Goal: Task Accomplishment & Management: Manage account settings

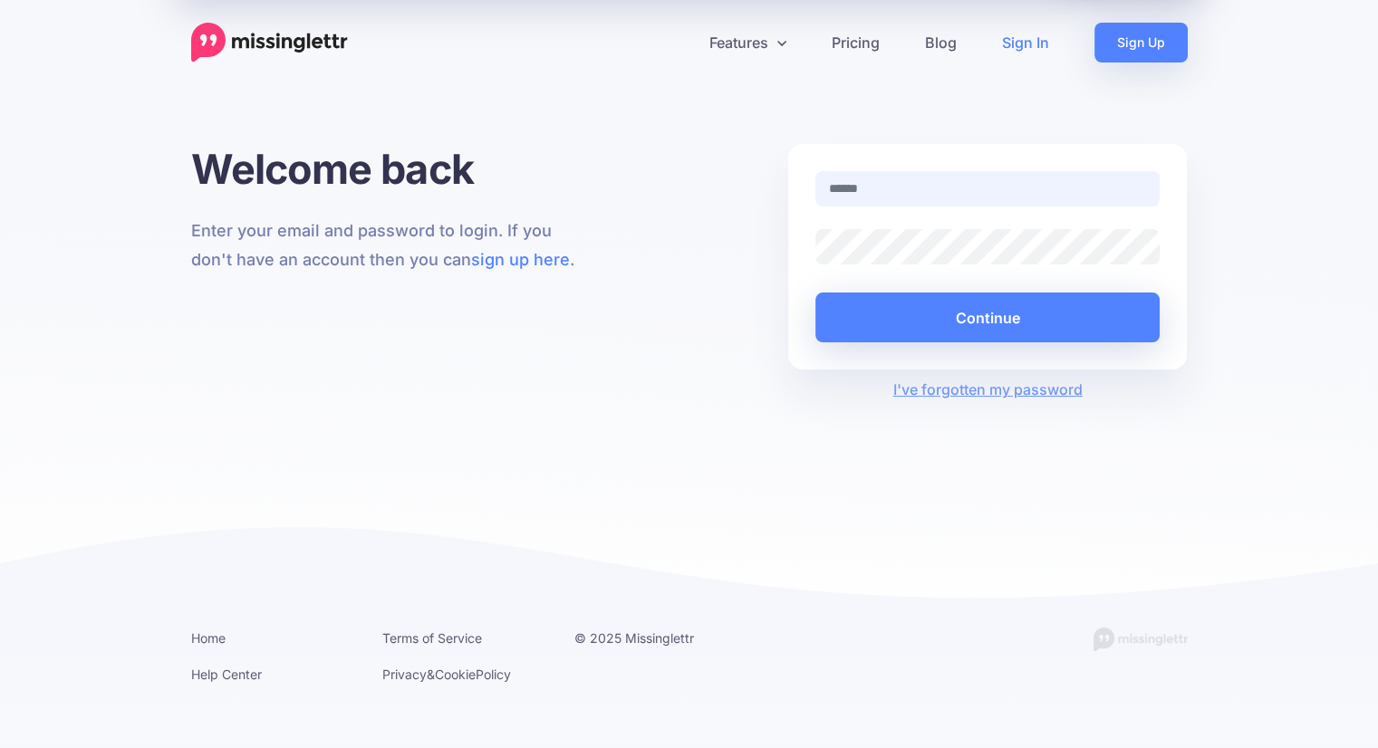
drag, startPoint x: 0, startPoint y: 0, endPoint x: 905, endPoint y: 197, distance: 926.2
click at [905, 197] on input "text" at bounding box center [987, 188] width 345 height 35
type input "**********"
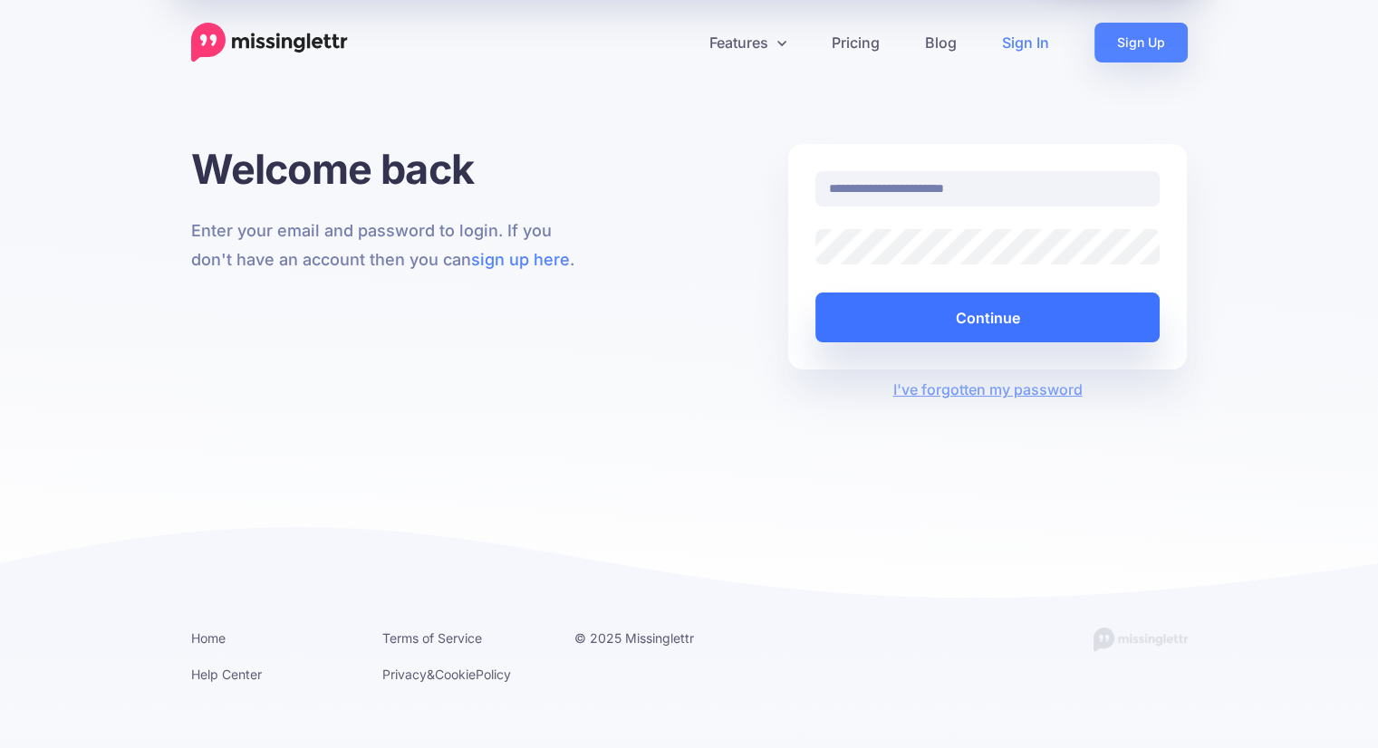
click at [987, 327] on button "Continue" at bounding box center [987, 318] width 345 height 50
click at [988, 307] on button "Continue" at bounding box center [987, 318] width 345 height 50
click at [966, 320] on button "Continue" at bounding box center [987, 318] width 345 height 50
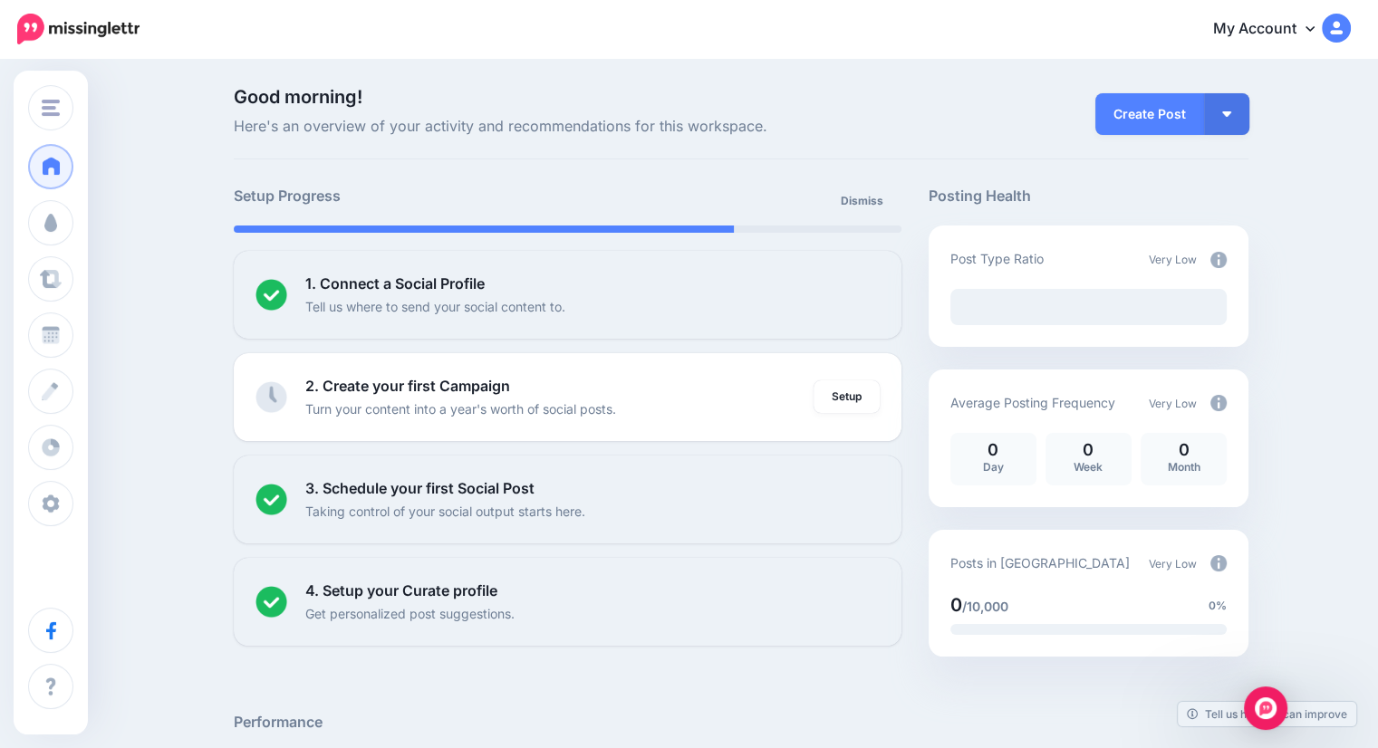
click at [1314, 23] on icon at bounding box center [1309, 28] width 9 height 14
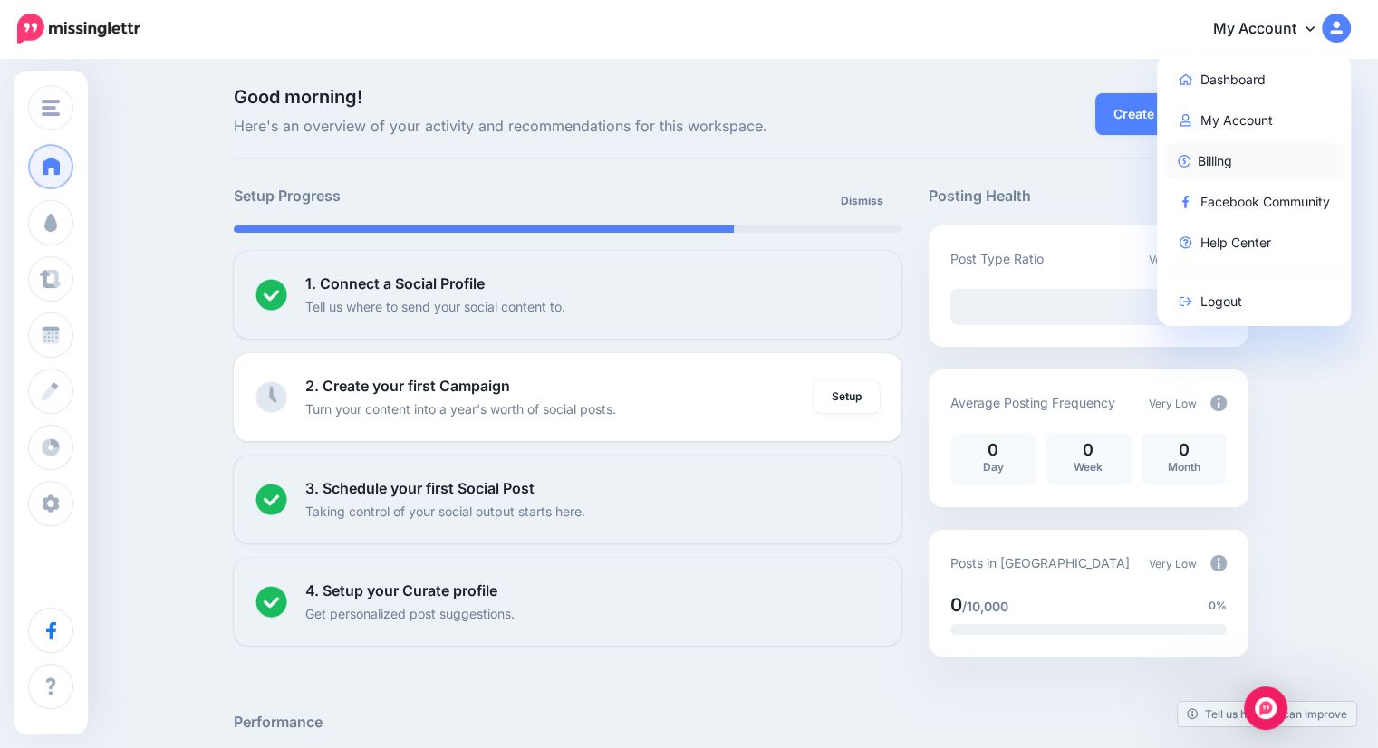
click at [1243, 161] on link "Billing" at bounding box center [1254, 160] width 180 height 35
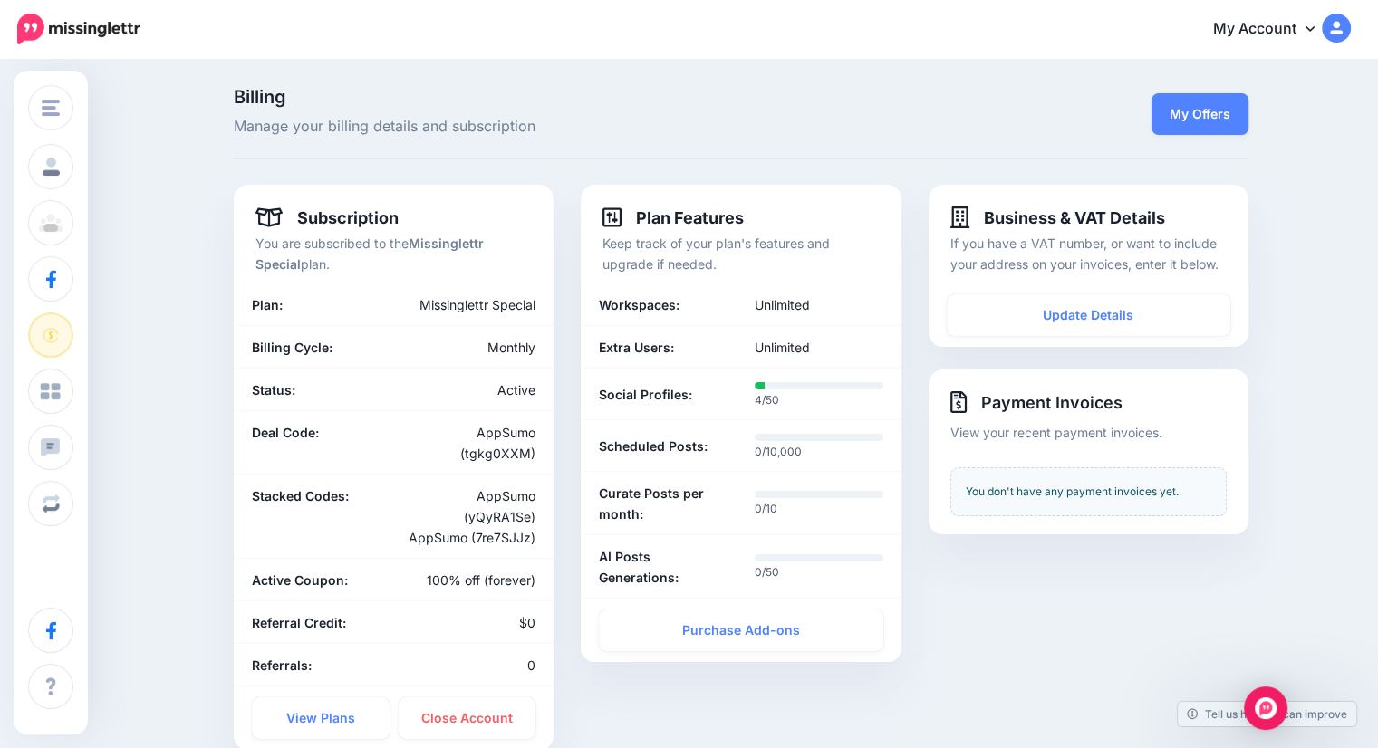
click at [889, 123] on span "Manage your billing details and subscription" at bounding box center [568, 127] width 668 height 24
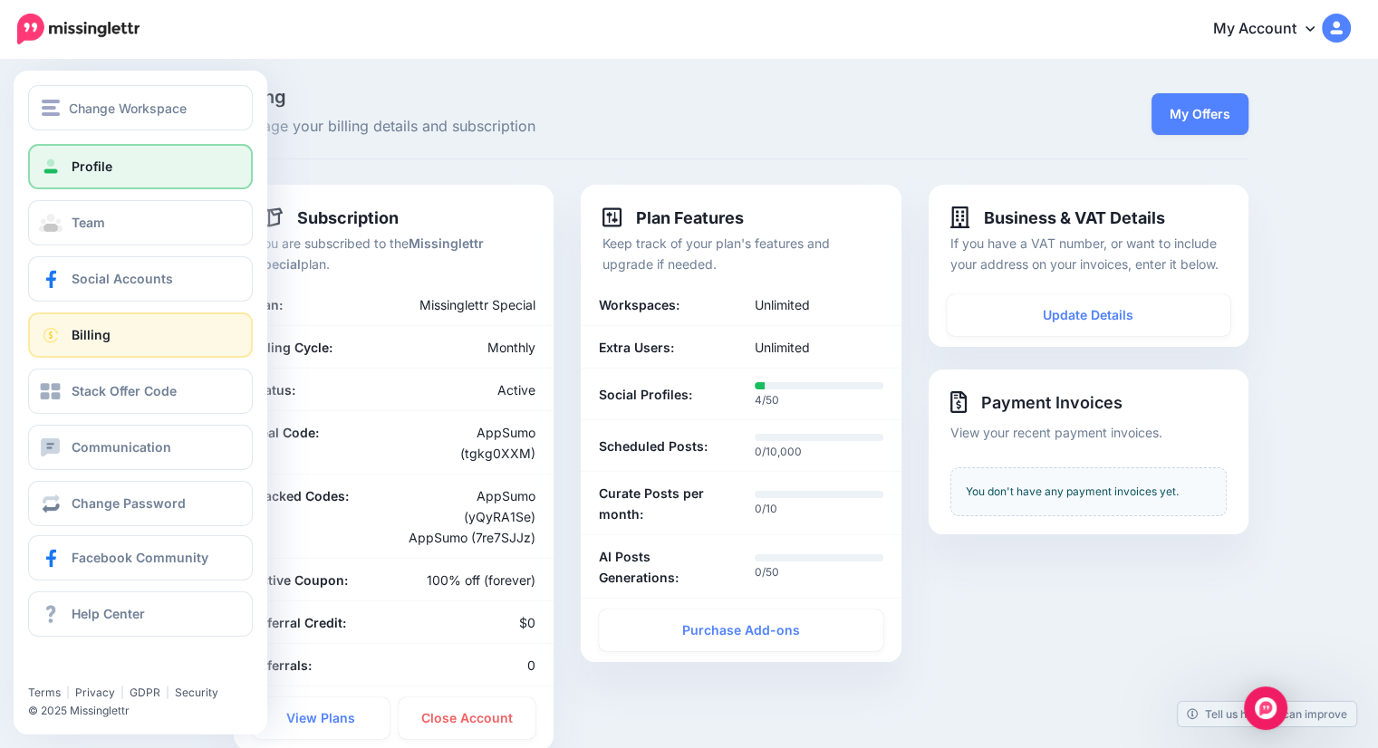
click at [74, 169] on span "Profile" at bounding box center [92, 166] width 41 height 15
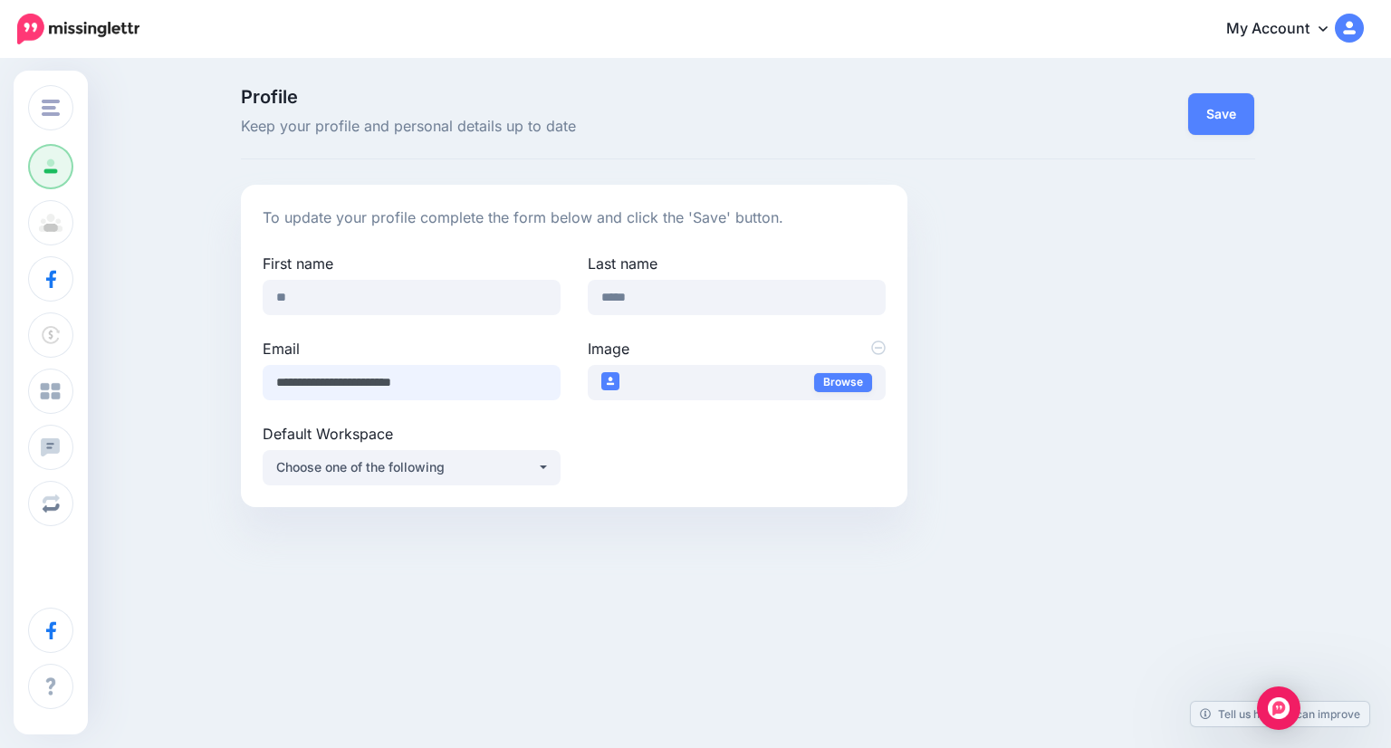
click at [499, 374] on input "**********" at bounding box center [412, 382] width 298 height 35
click at [550, 476] on button "Choose one of the following" at bounding box center [412, 467] width 298 height 35
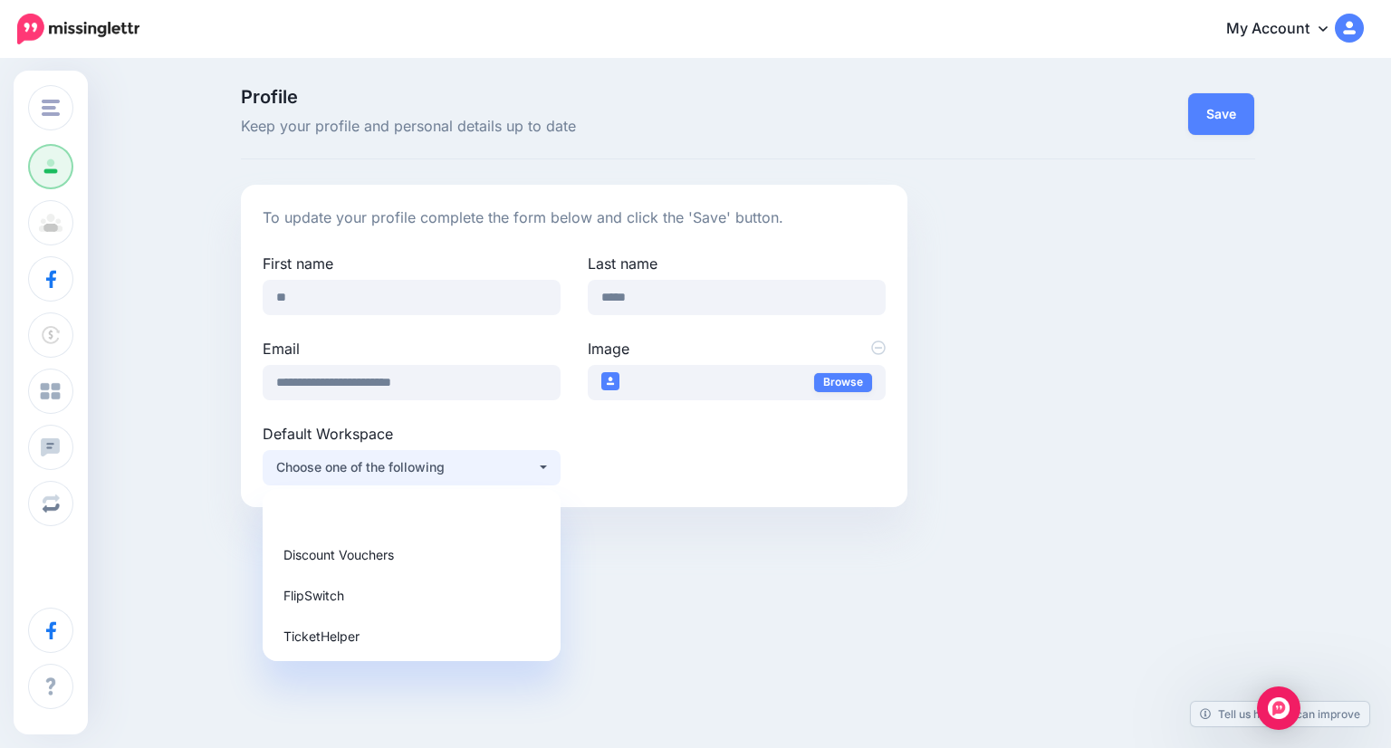
click at [689, 573] on div "Change Workspace Discount Vouchers FlipSwitch TicketHelper Add Workspace Profil…" at bounding box center [695, 375] width 1391 height 629
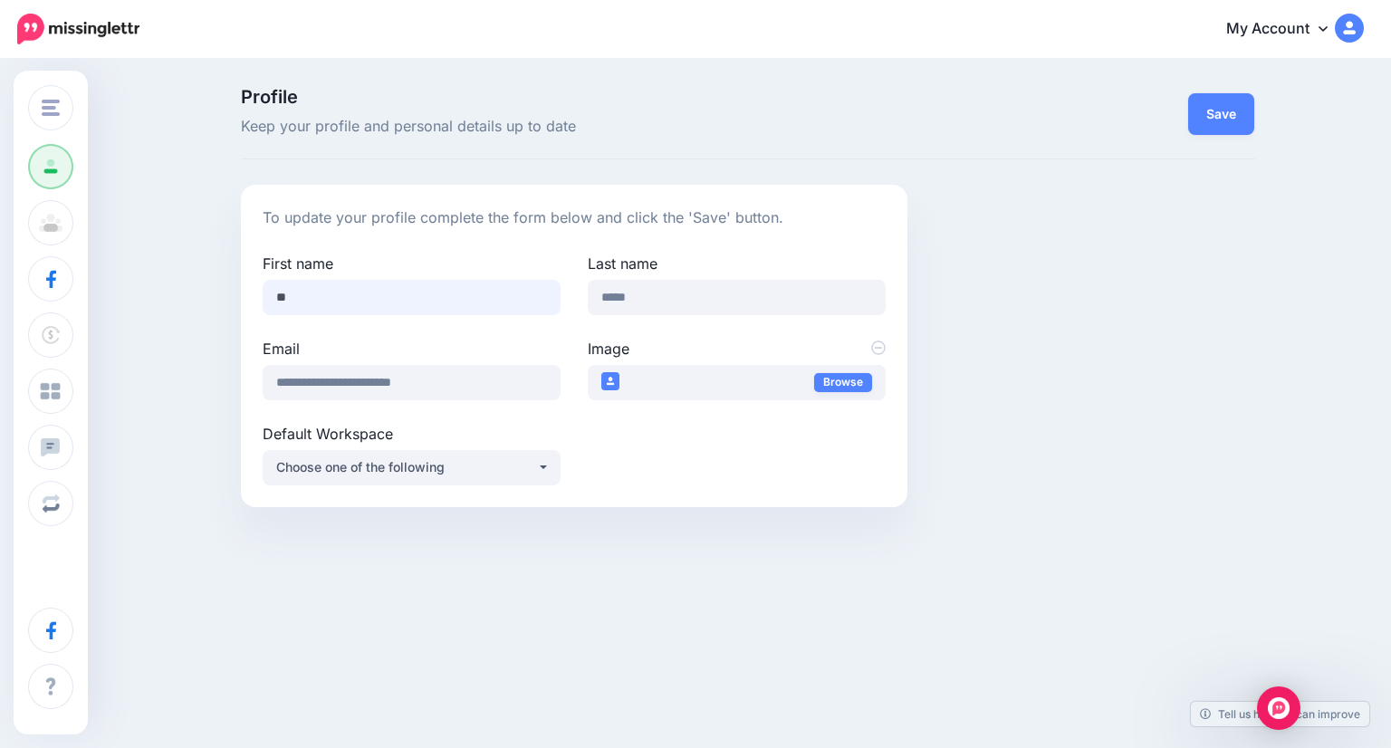
click at [324, 285] on input "**" at bounding box center [412, 297] width 298 height 35
click at [304, 400] on div "**********" at bounding box center [411, 380] width 325 height 85
click at [326, 398] on input "**********" at bounding box center [412, 382] width 298 height 35
click at [482, 381] on input "**********" at bounding box center [412, 382] width 298 height 35
type input "*"
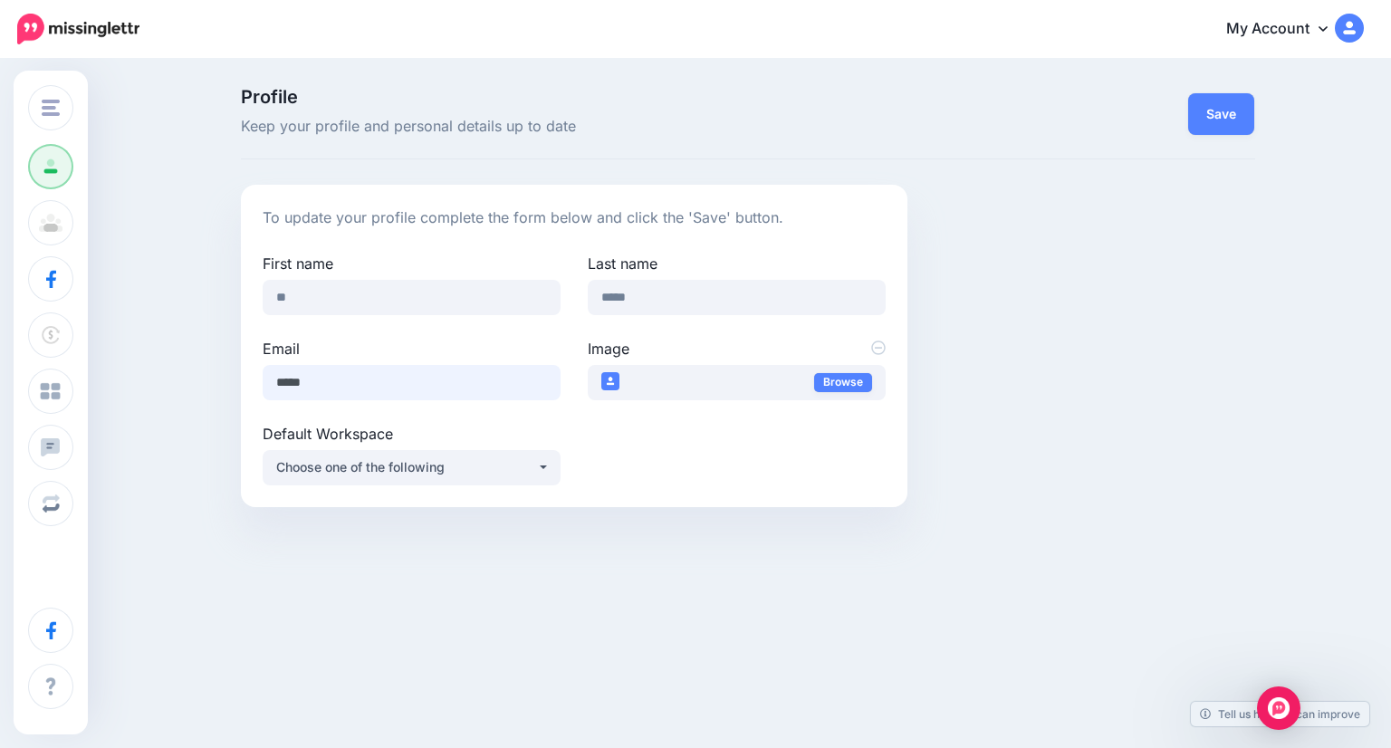
type input "**********"
click at [320, 303] on input "**" at bounding box center [412, 297] width 298 height 35
type input "*"
type input "*****"
click at [740, 307] on input "*****" at bounding box center [737, 297] width 298 height 35
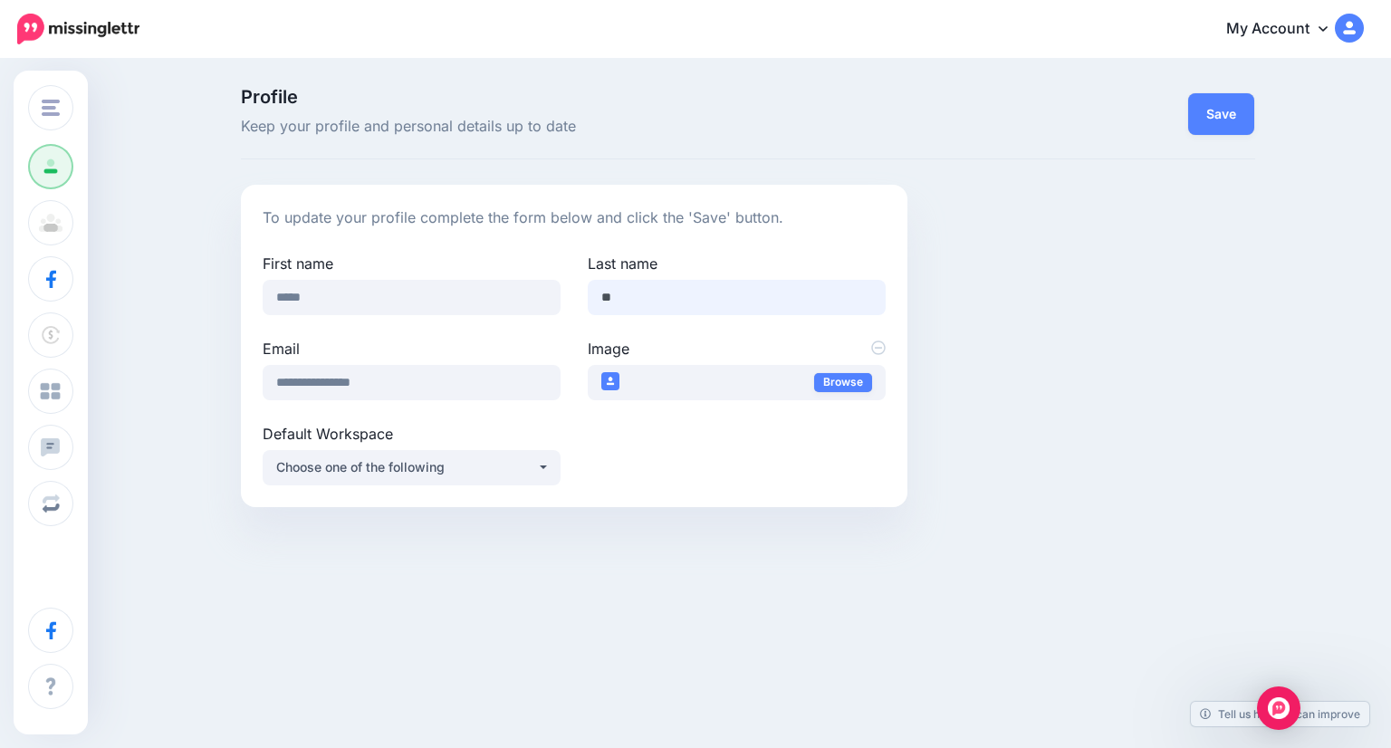
type input "*"
type input "*********"
click at [660, 570] on div "Change Workspace Discount Vouchers FlipSwitch TicketHelper Add Workspace Profil…" at bounding box center [695, 375] width 1391 height 629
click at [1201, 119] on button "Save" at bounding box center [1221, 114] width 66 height 42
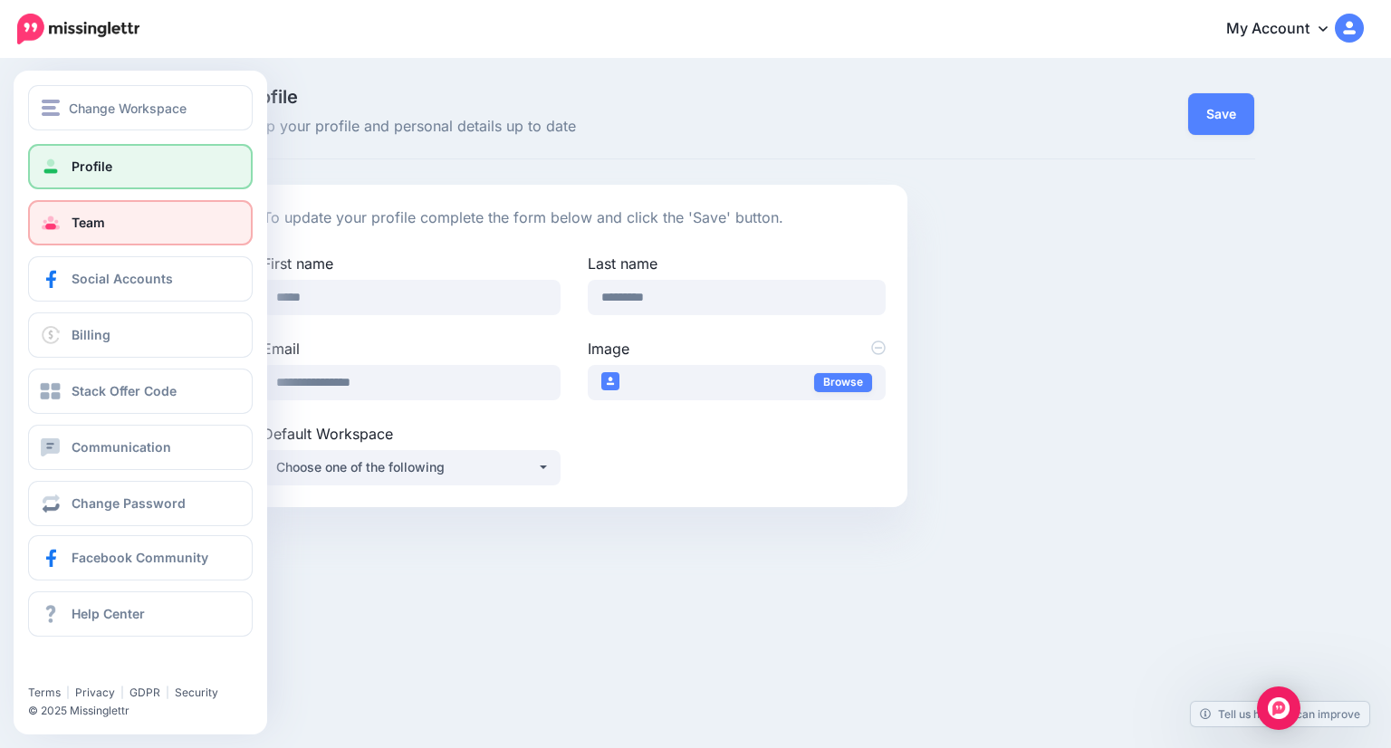
click at [98, 211] on link "Team" at bounding box center [140, 222] width 225 height 45
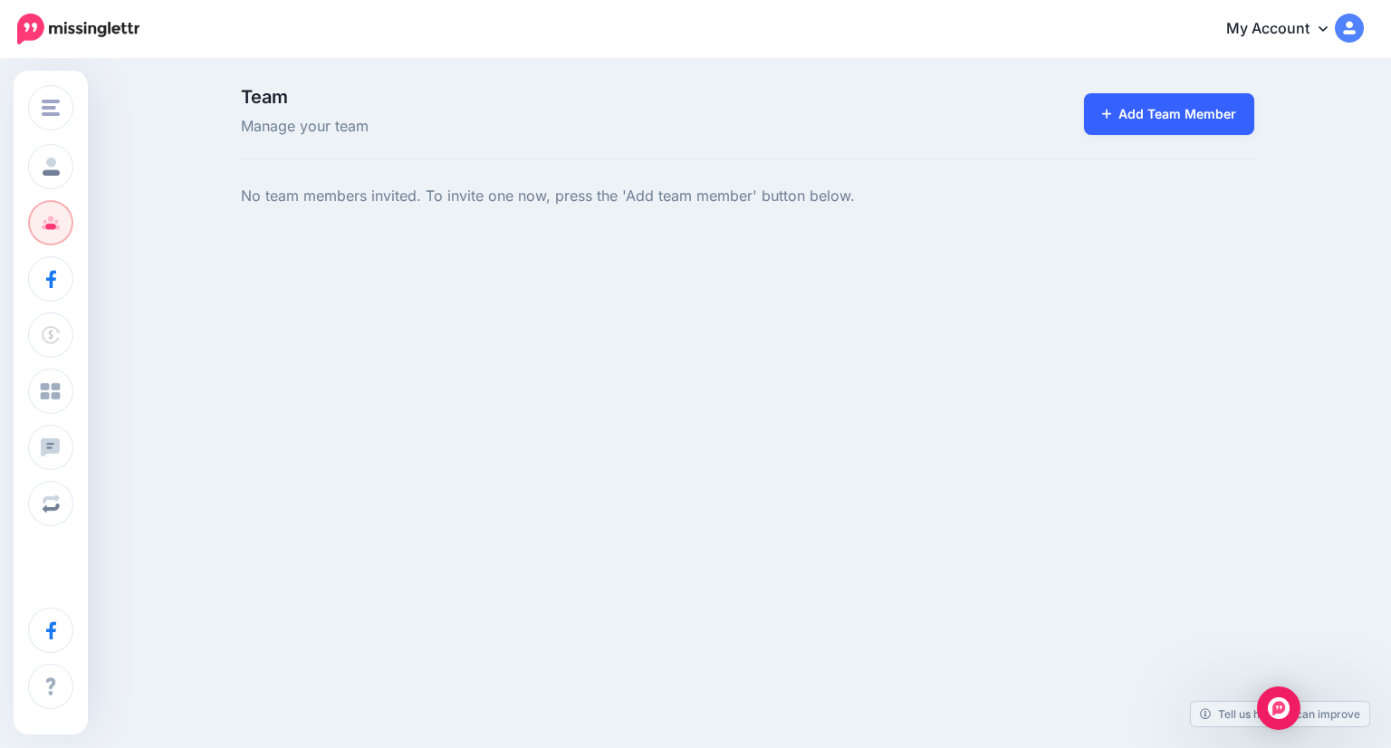
click at [1149, 110] on link "Add Team Member" at bounding box center [1169, 114] width 171 height 42
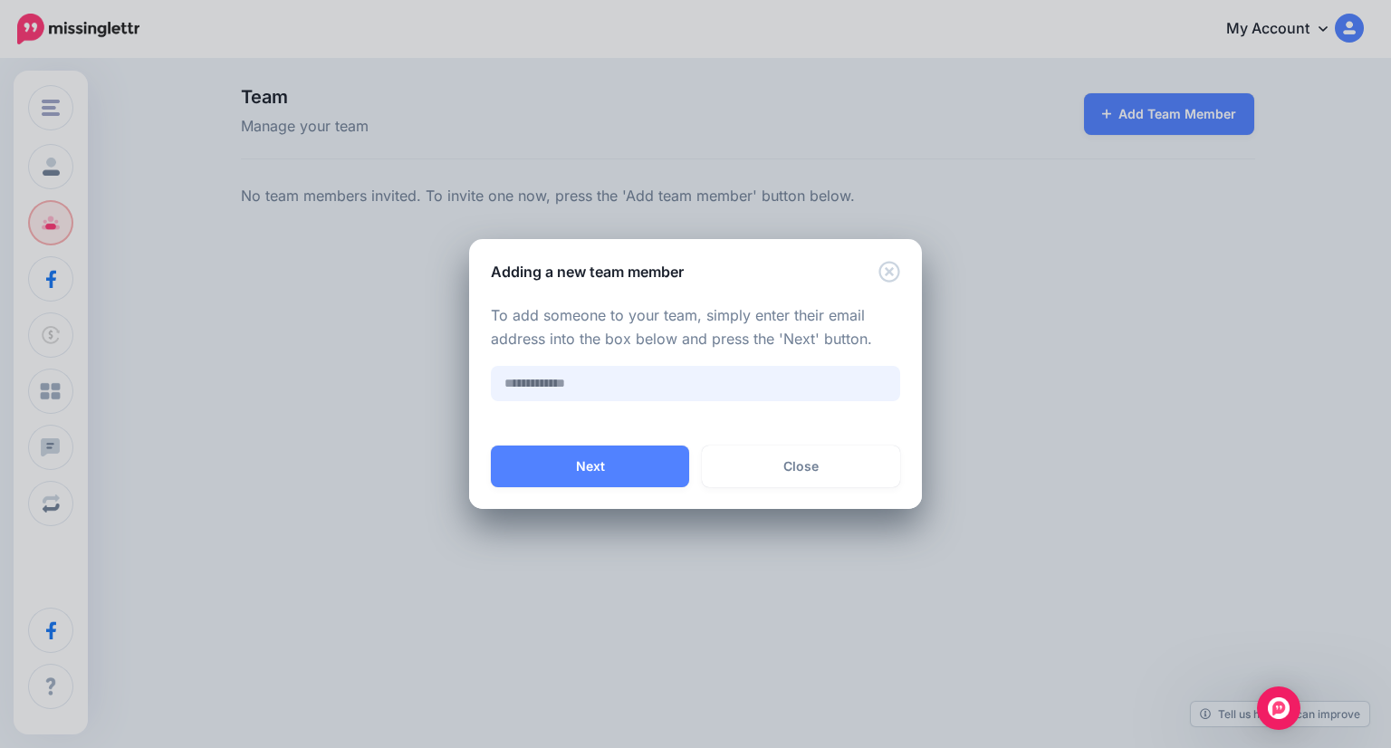
click at [513, 378] on input "text" at bounding box center [695, 383] width 409 height 35
paste input "**********"
type input "**********"
click at [553, 466] on button "Next" at bounding box center [590, 467] width 198 height 42
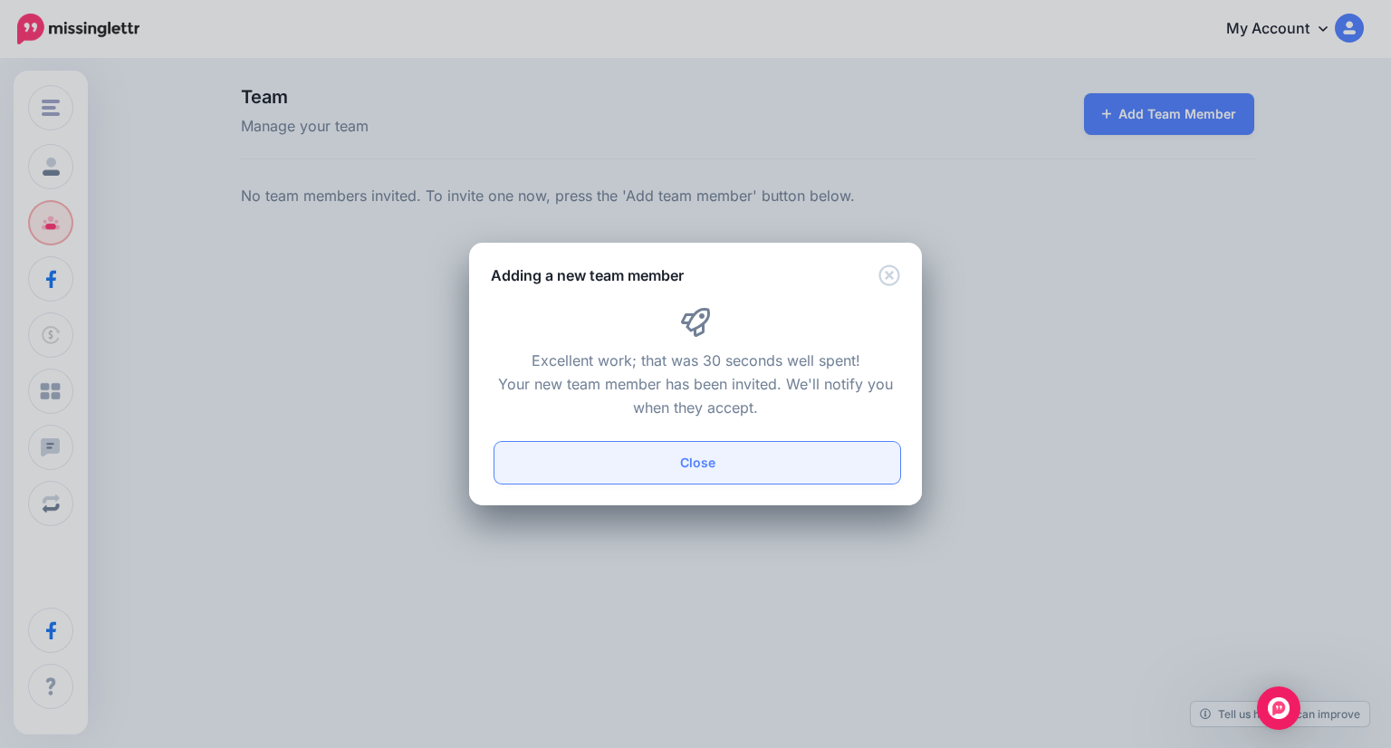
click at [719, 464] on button "Close" at bounding box center [698, 463] width 406 height 42
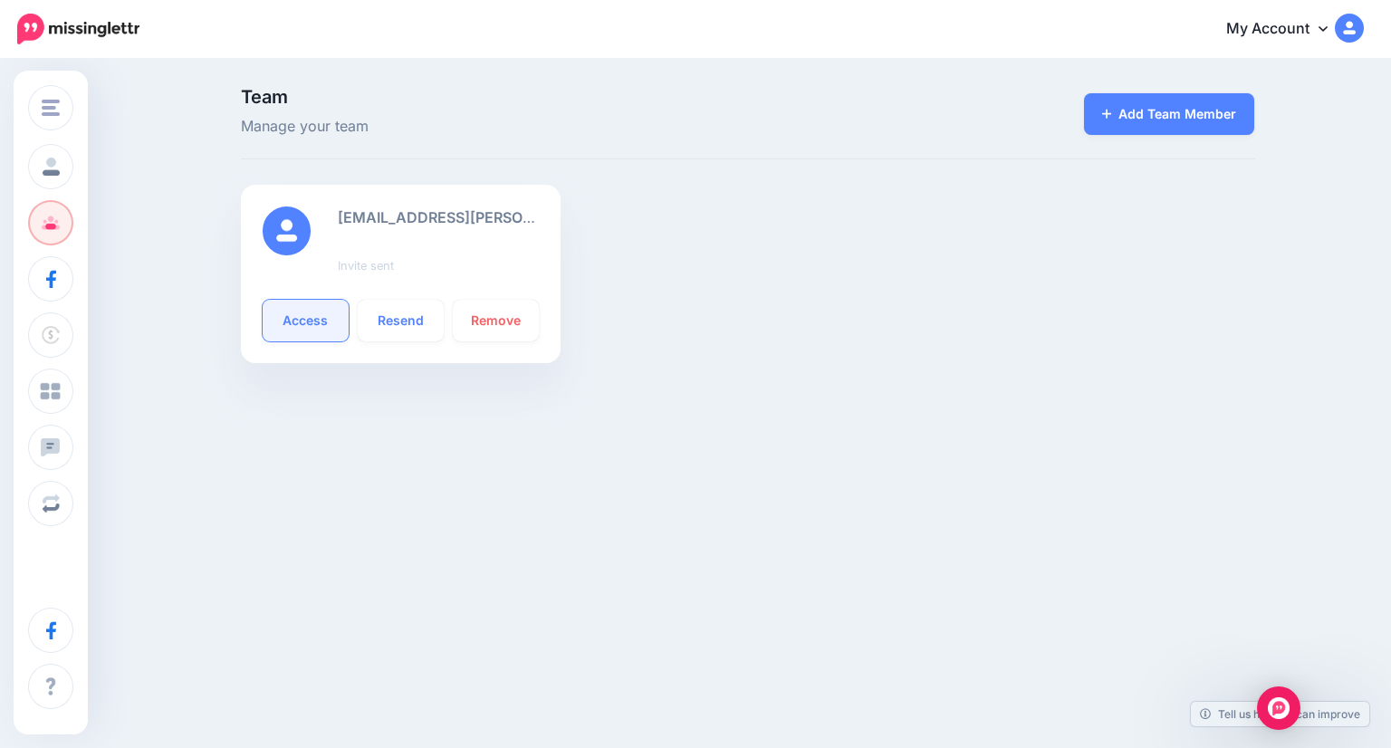
click at [294, 311] on link "Access" at bounding box center [306, 321] width 86 height 42
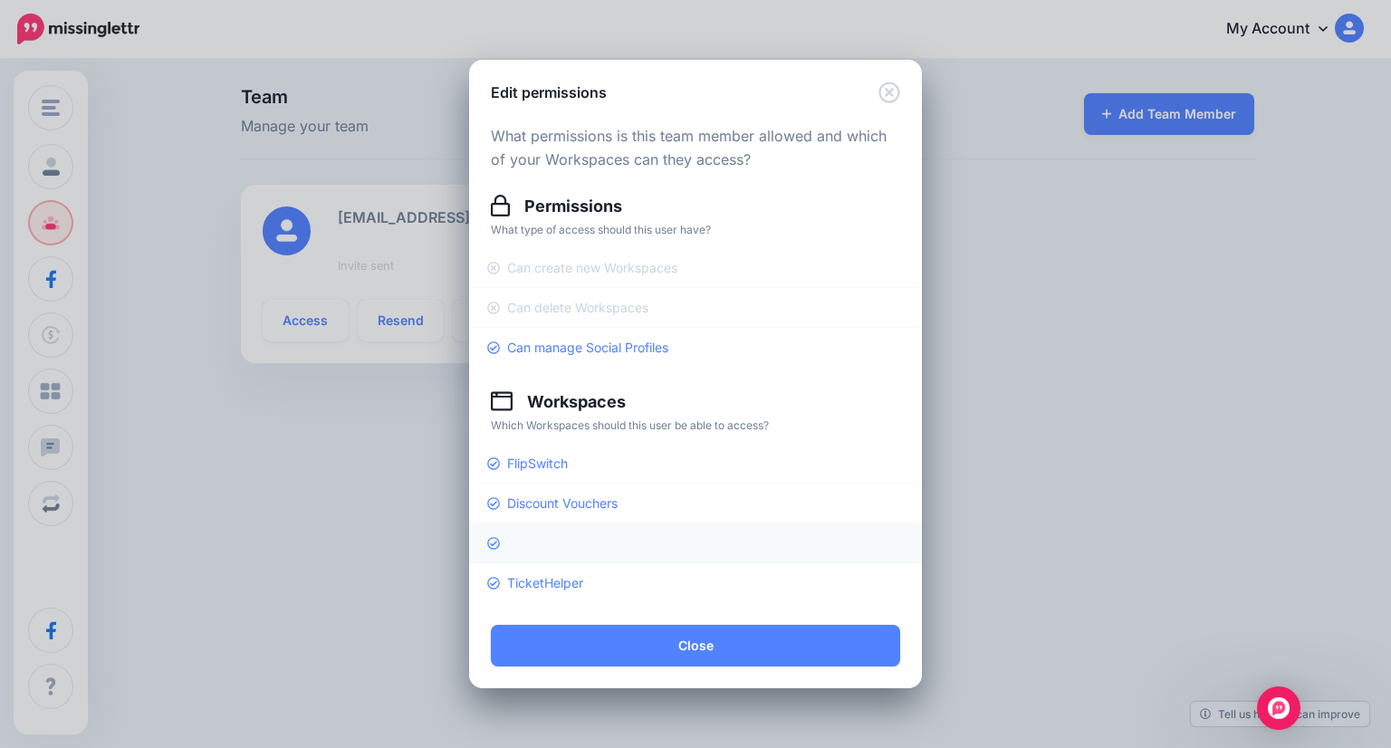
click at [549, 534] on link at bounding box center [695, 544] width 453 height 40
click at [637, 540] on link at bounding box center [695, 544] width 453 height 40
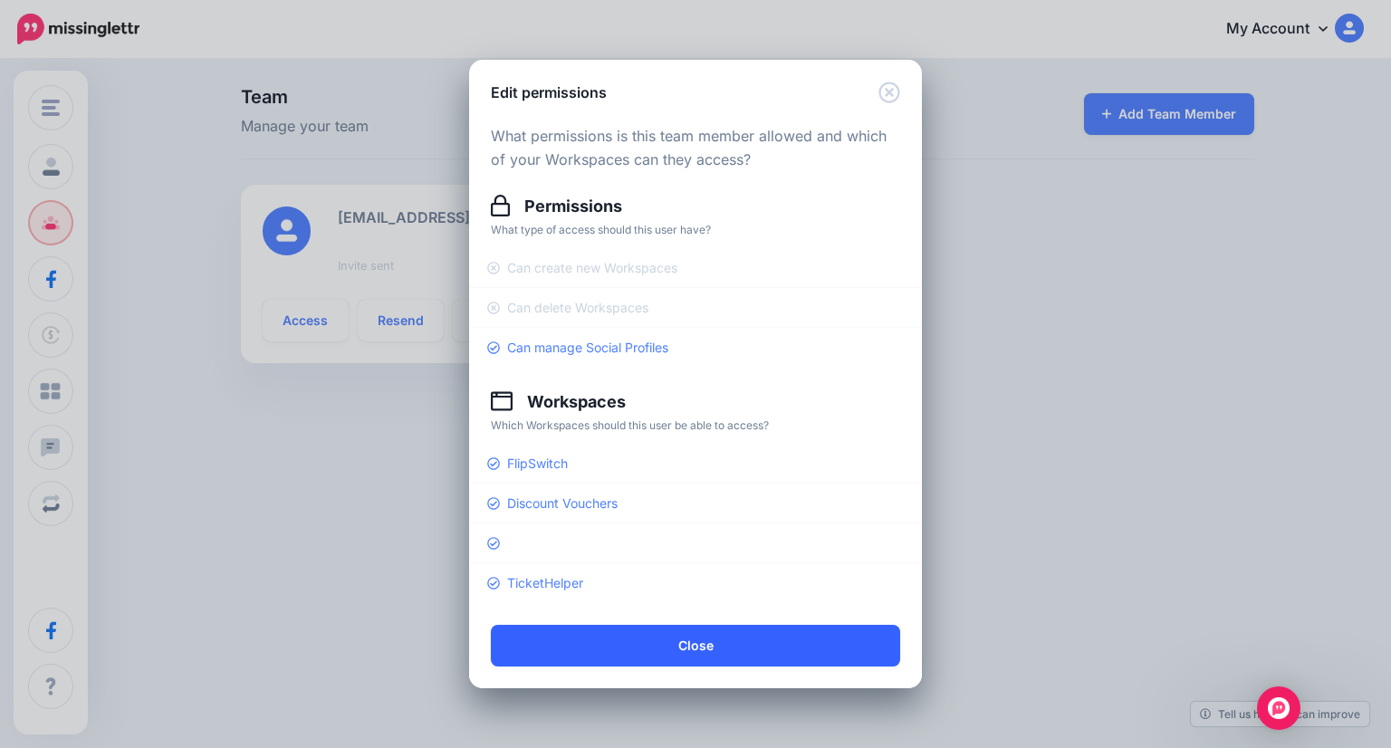
click at [702, 645] on button "Close" at bounding box center [695, 646] width 409 height 42
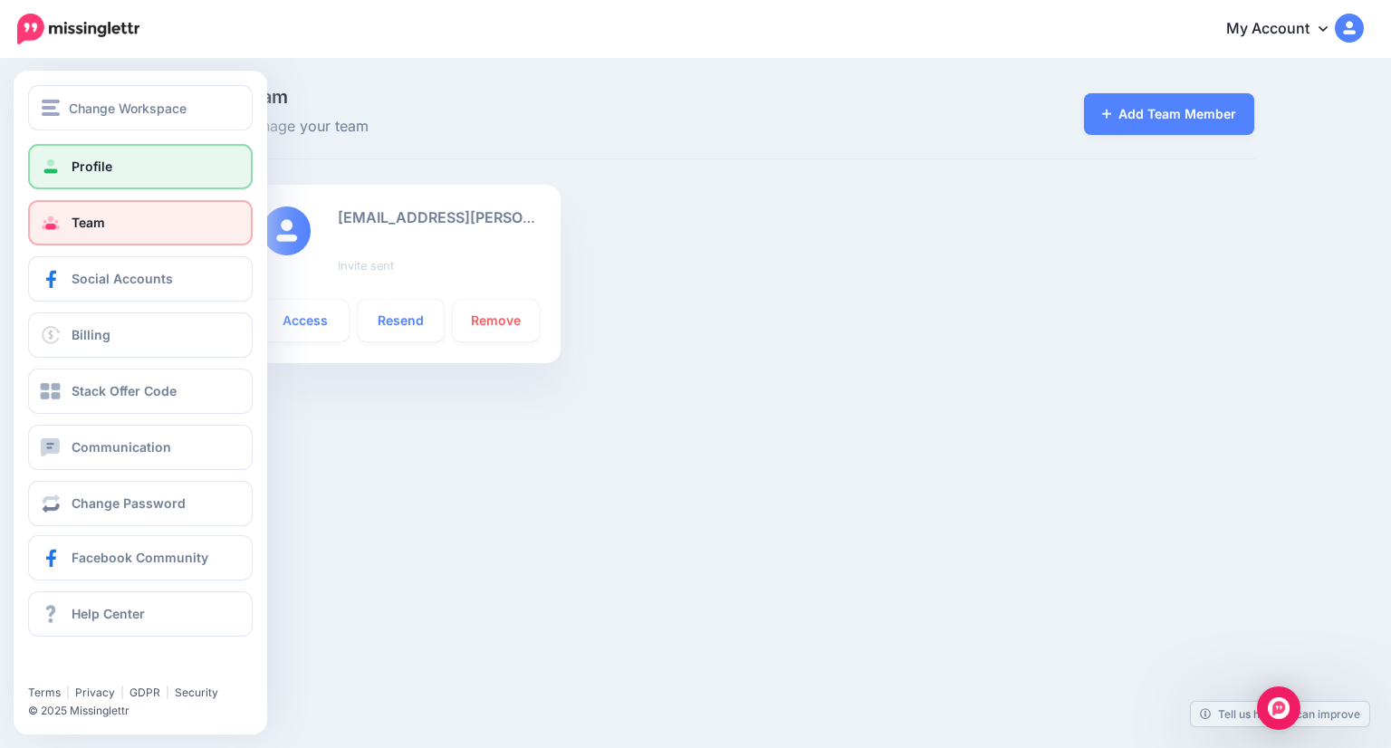
click at [40, 160] on span at bounding box center [51, 167] width 24 height 18
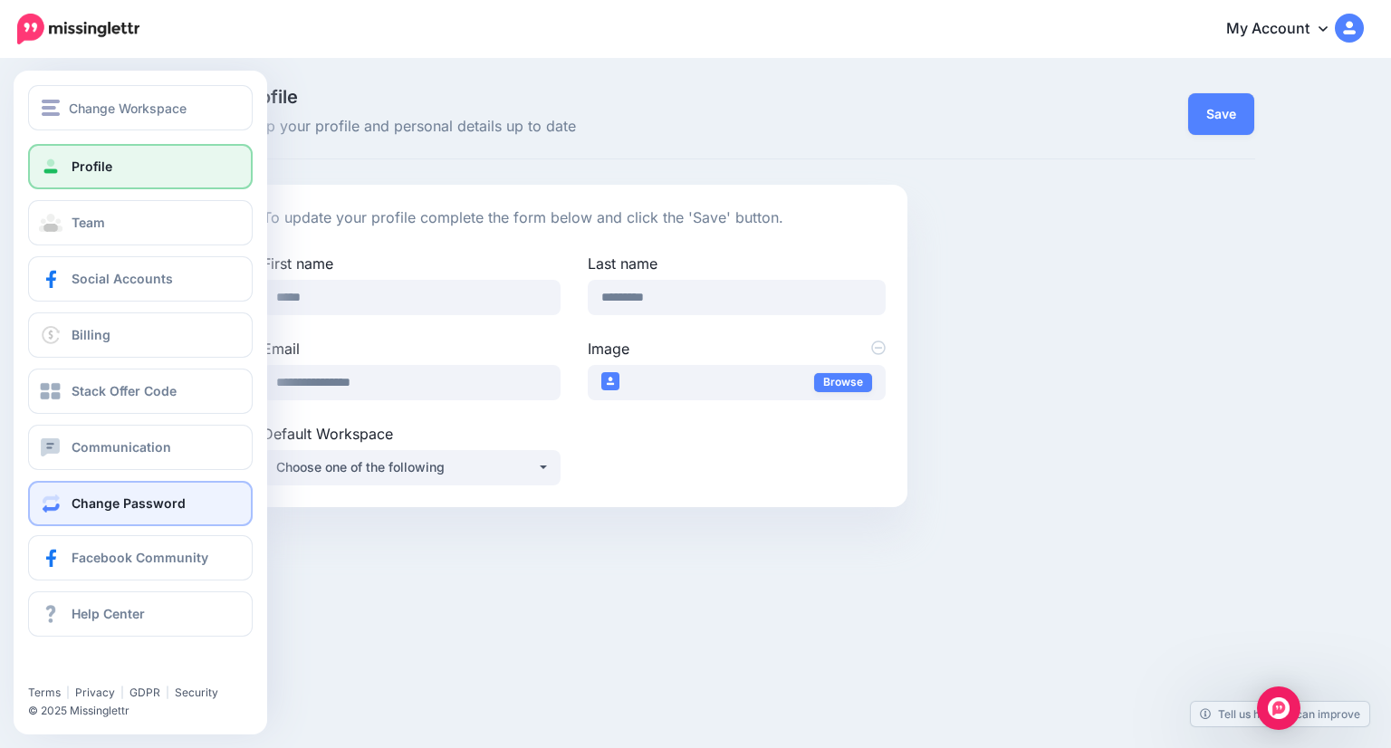
click at [100, 505] on span "Change Password" at bounding box center [129, 502] width 114 height 15
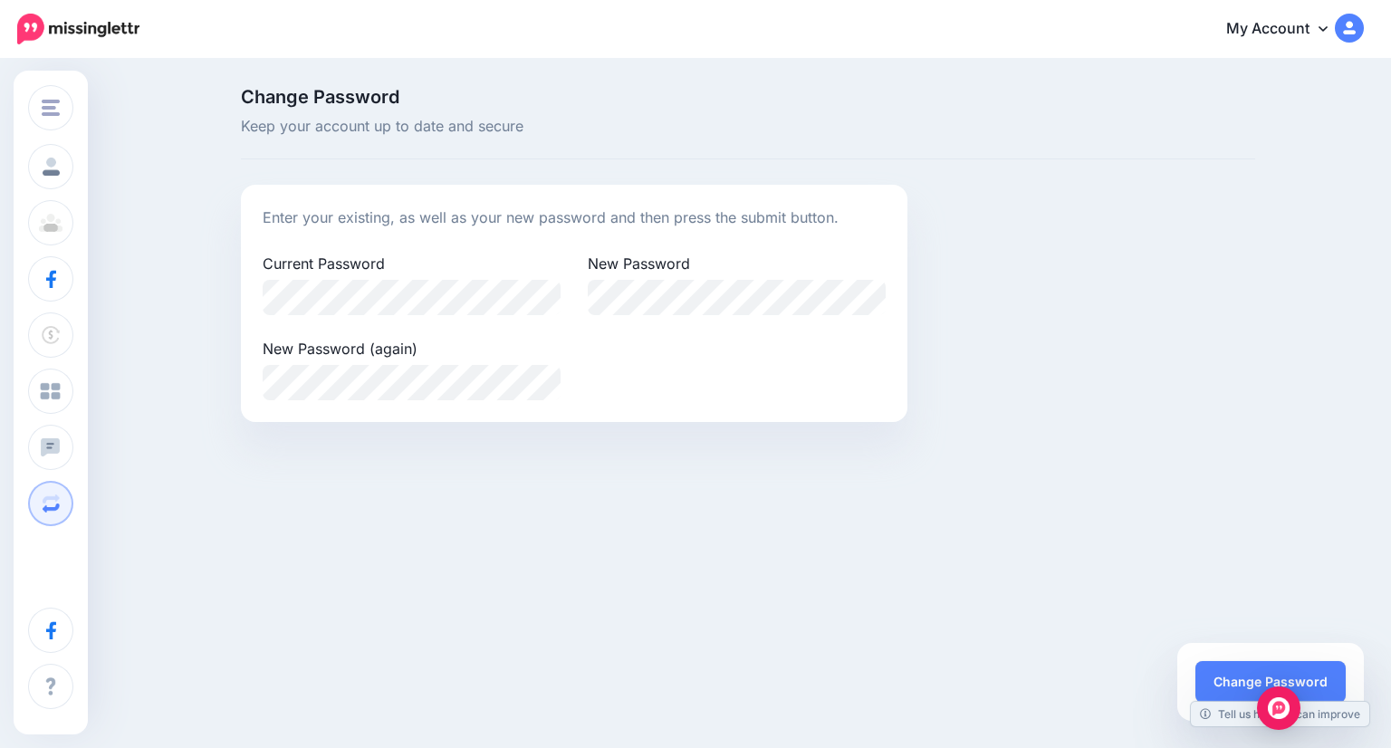
click at [1359, 272] on div "Change Password Keep your account up to date and secure Enter your existing, as…" at bounding box center [695, 262] width 1391 height 402
click at [1224, 675] on button "Change Password" at bounding box center [1271, 682] width 150 height 42
click at [1226, 682] on button "Change Password" at bounding box center [1271, 682] width 150 height 42
click at [1230, 680] on button "Change Password" at bounding box center [1271, 682] width 150 height 42
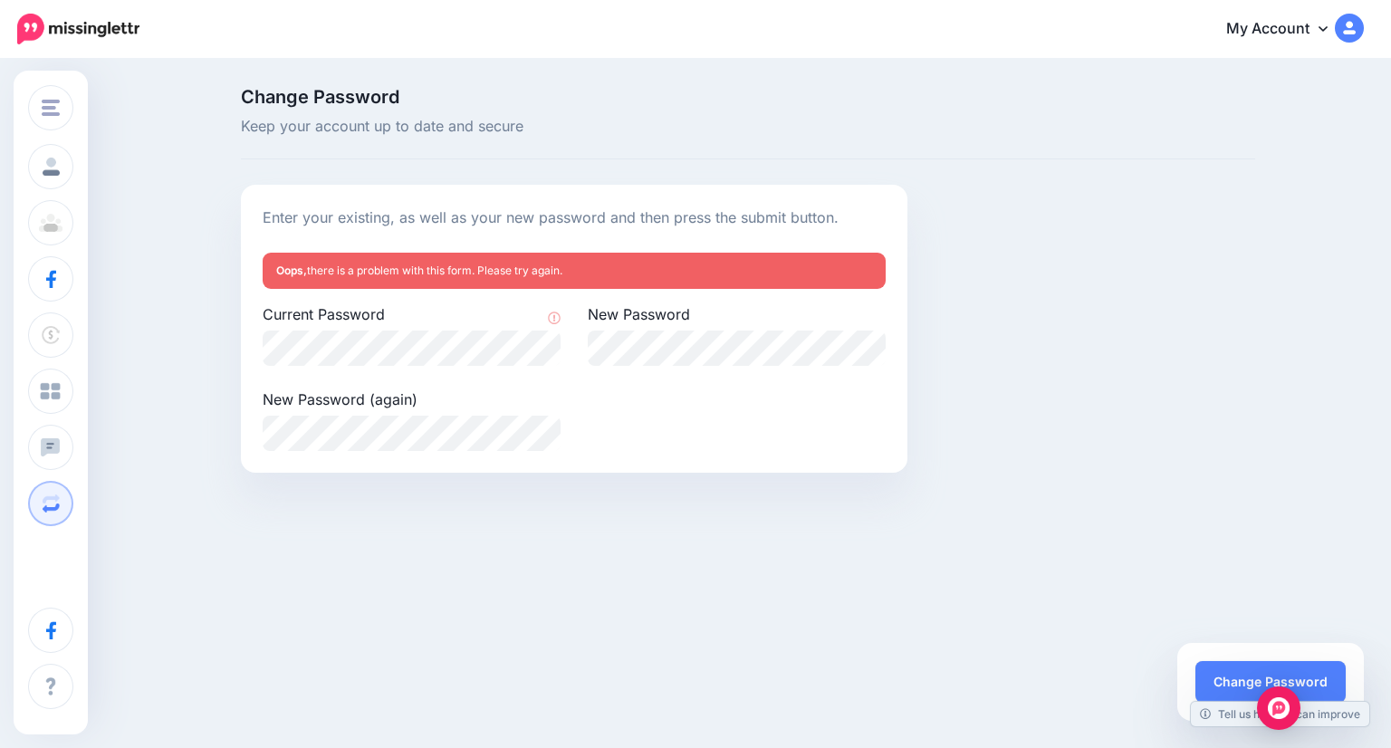
click at [1044, 451] on div "Enter your existing, as well as your new password and then press the submit but…" at bounding box center [748, 329] width 1042 height 288
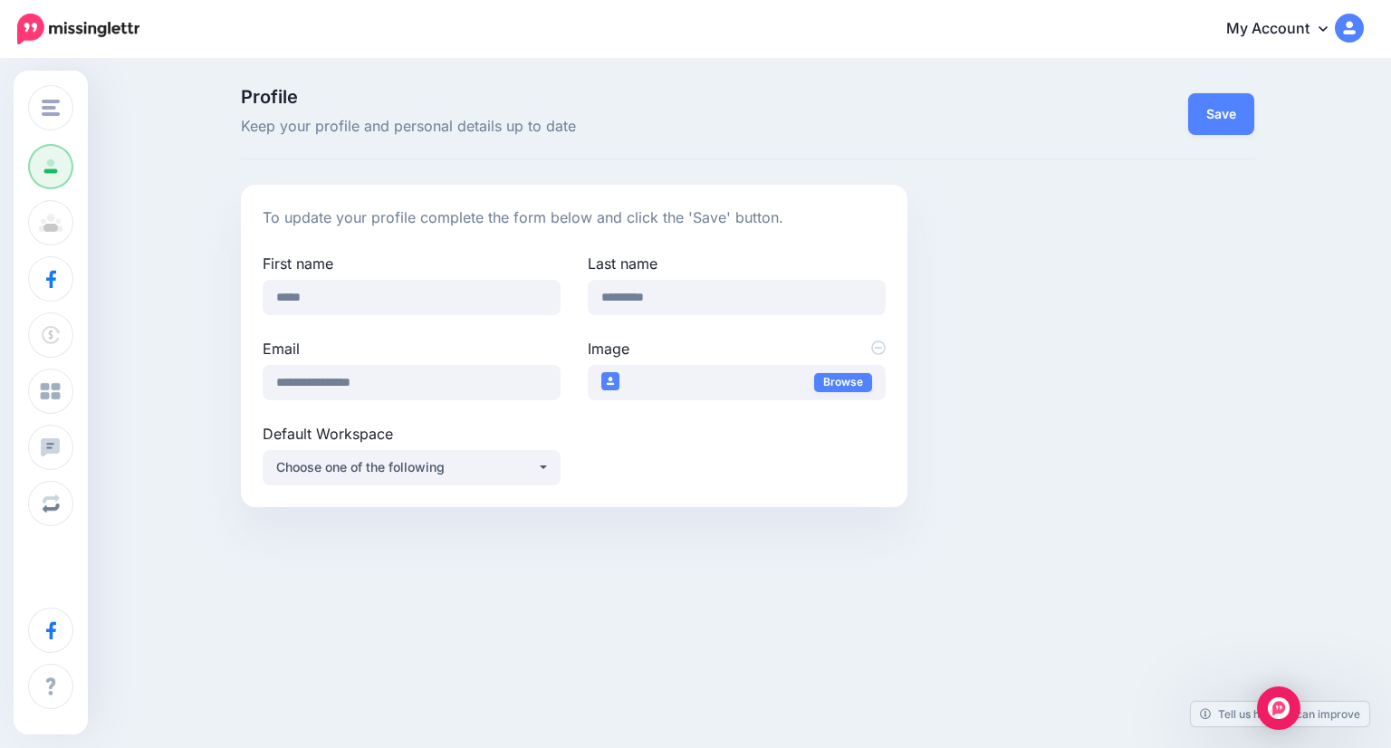
click at [1079, 334] on div "**********" at bounding box center [748, 346] width 1042 height 322
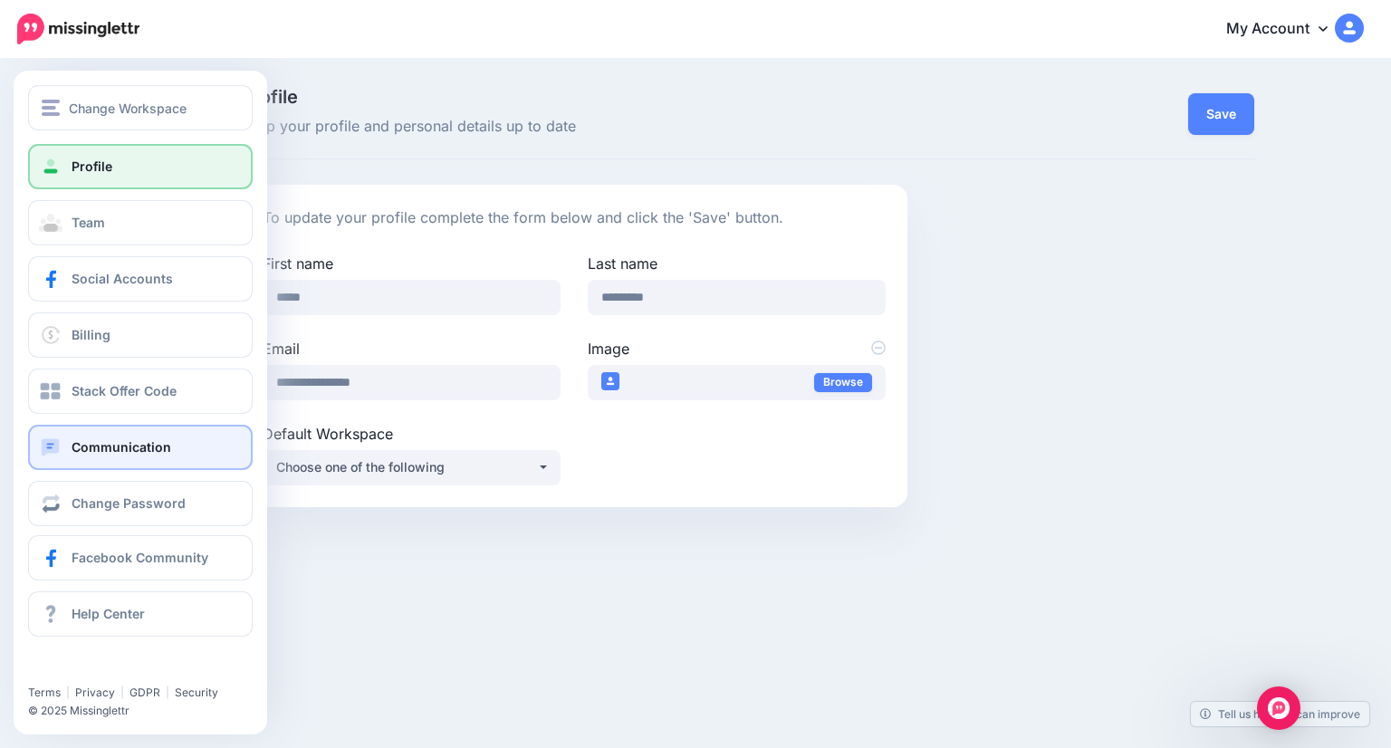
click at [105, 436] on link "Communication" at bounding box center [140, 447] width 225 height 45
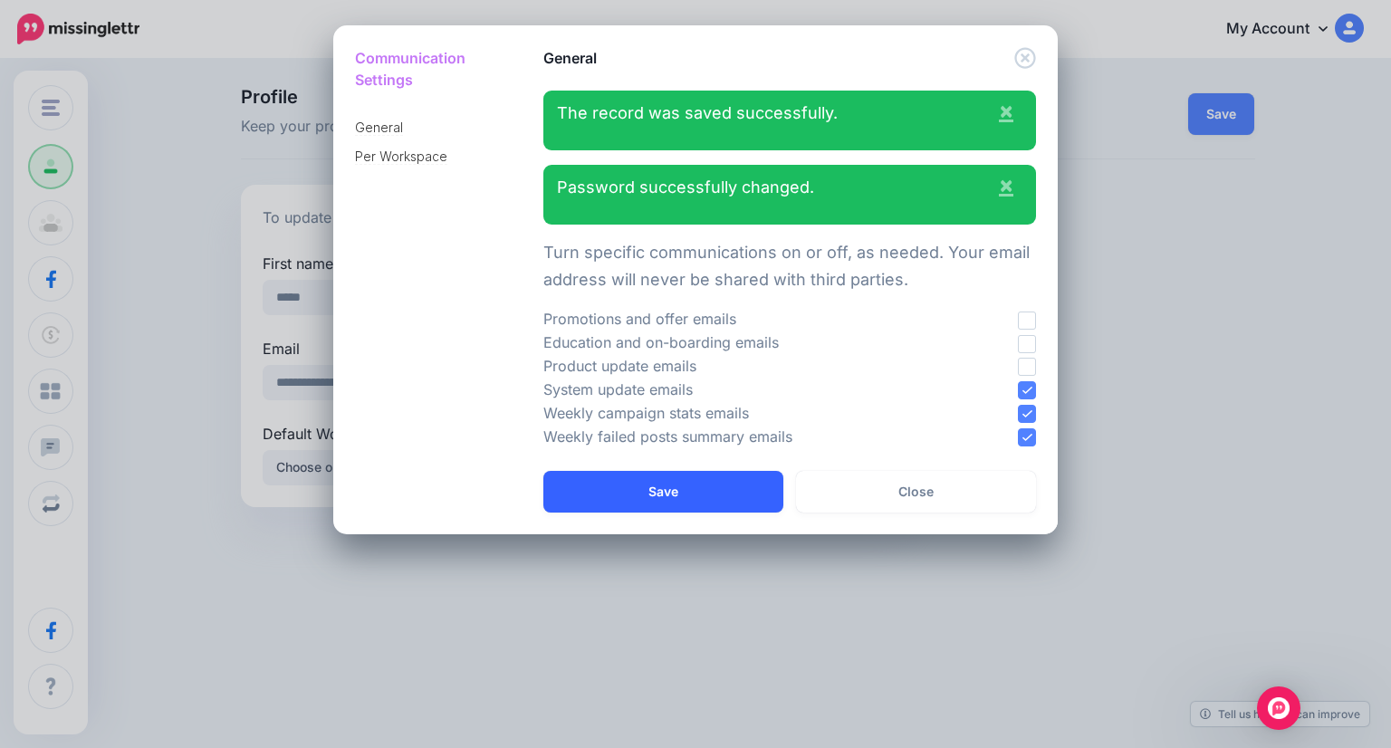
click at [665, 493] on button "Save" at bounding box center [663, 492] width 240 height 42
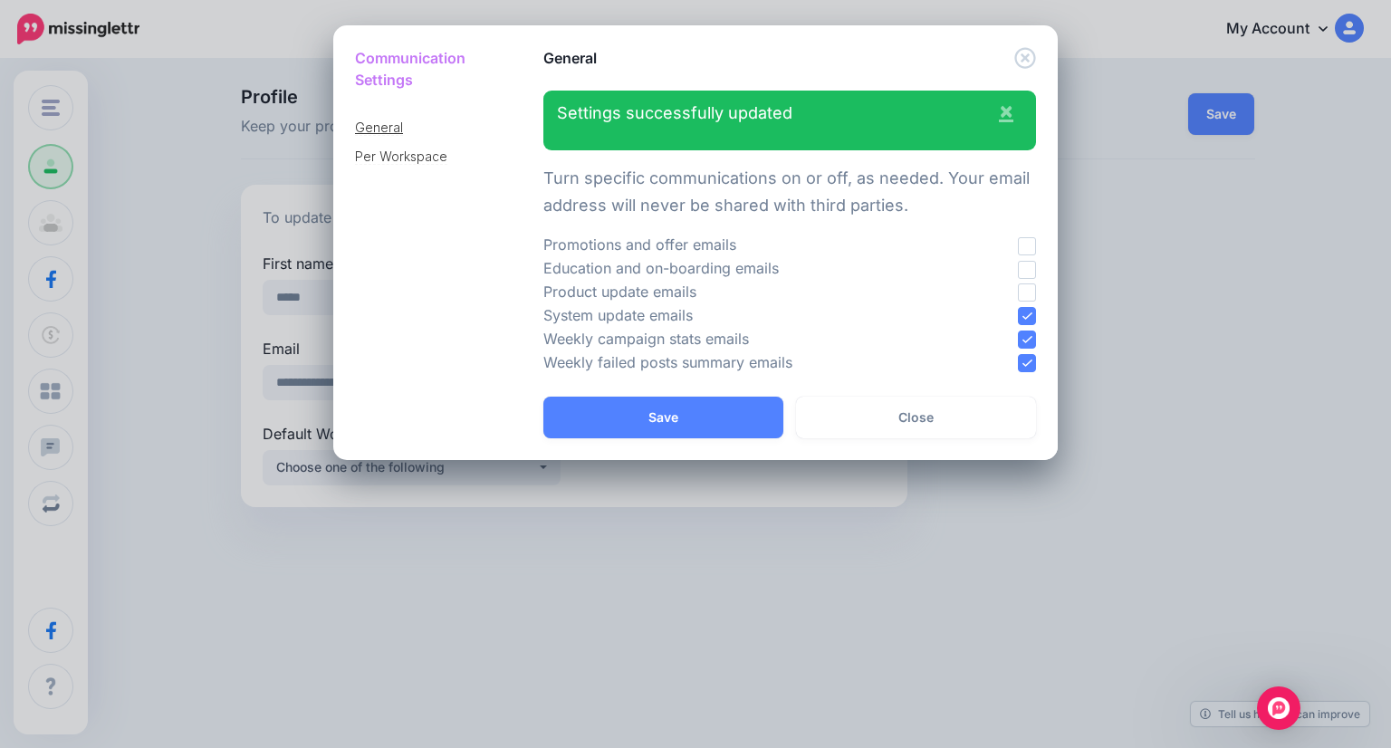
click at [372, 120] on link "General" at bounding box center [379, 128] width 48 height 16
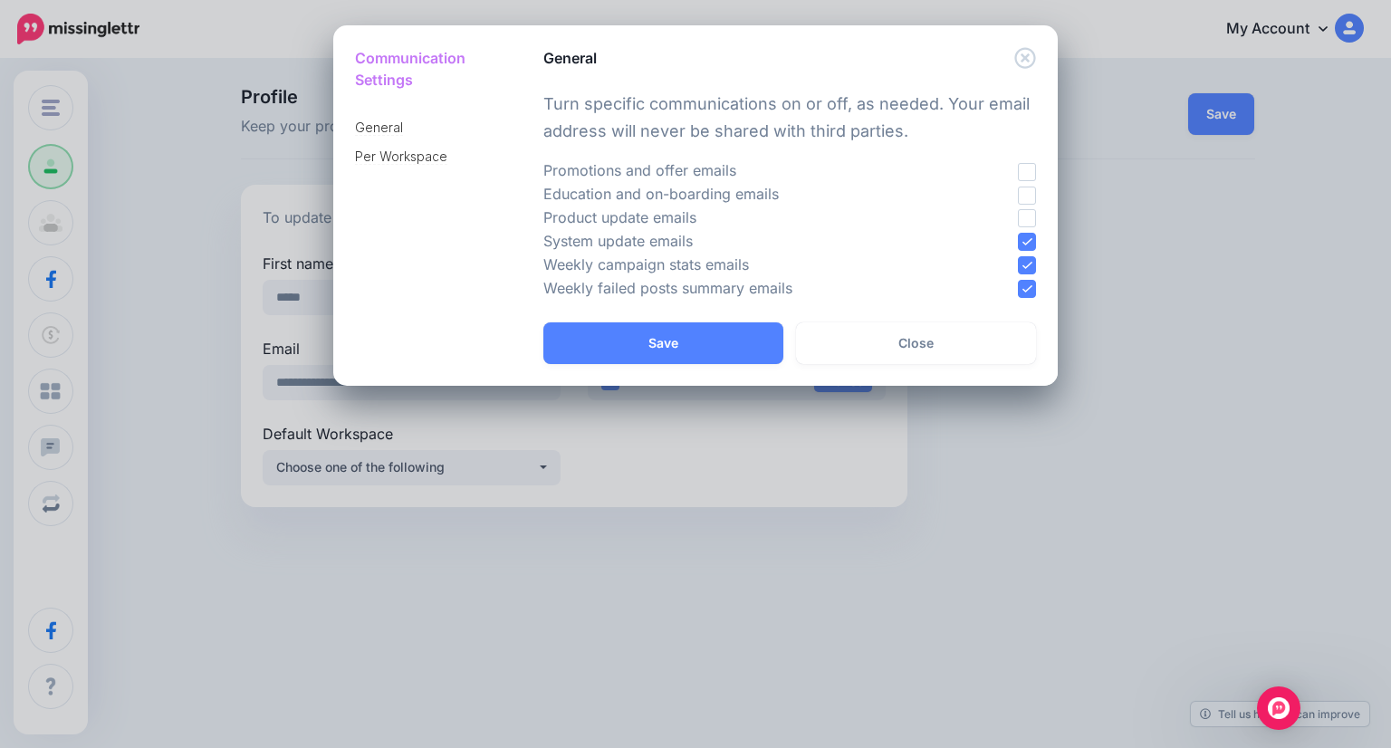
click at [1025, 239] on ins at bounding box center [1027, 242] width 18 height 18
click at [1024, 263] on ins at bounding box center [1027, 265] width 18 height 18
click at [1033, 292] on ins at bounding box center [1027, 289] width 18 height 18
click at [1028, 264] on ins at bounding box center [1027, 265] width 18 height 18
click at [1024, 288] on ins at bounding box center [1027, 289] width 18 height 18
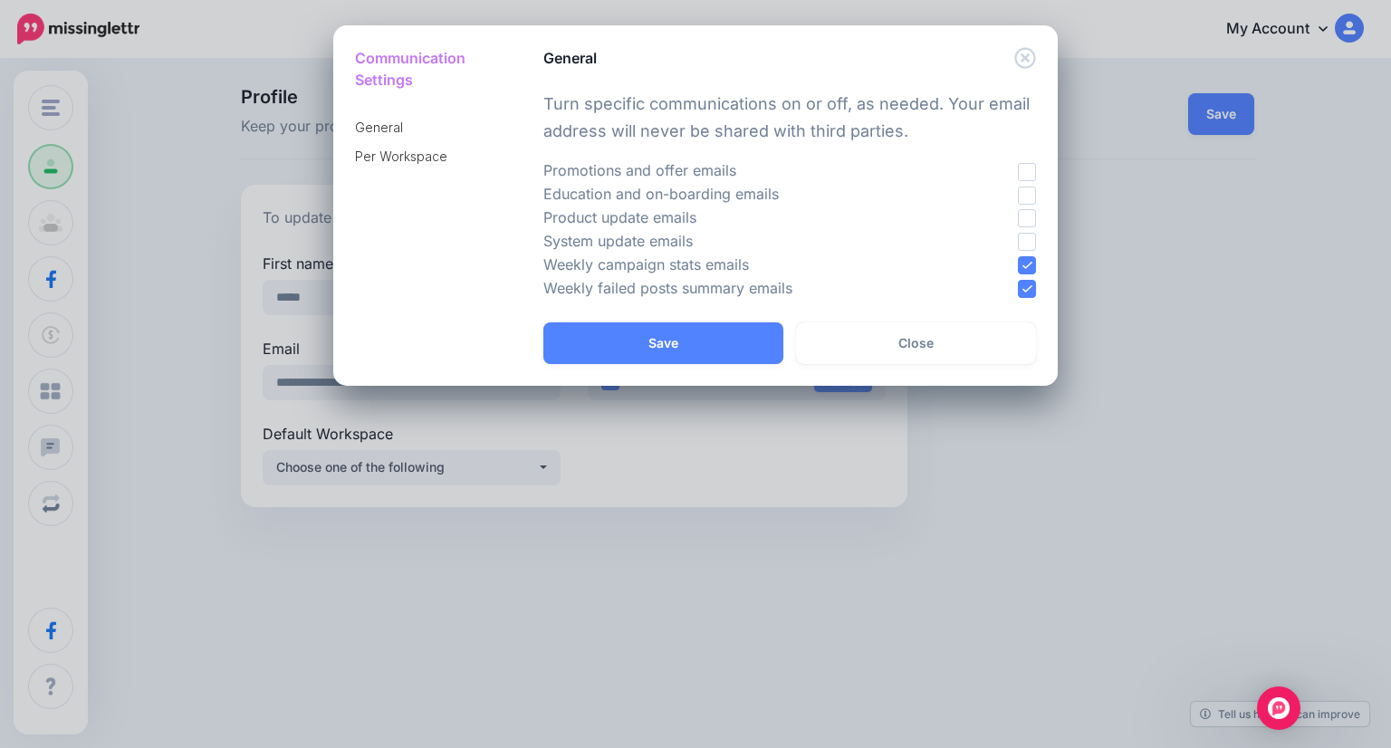
click at [1027, 187] on ins at bounding box center [1027, 196] width 18 height 18
click at [390, 149] on link "Per Workspace" at bounding box center [401, 157] width 92 height 16
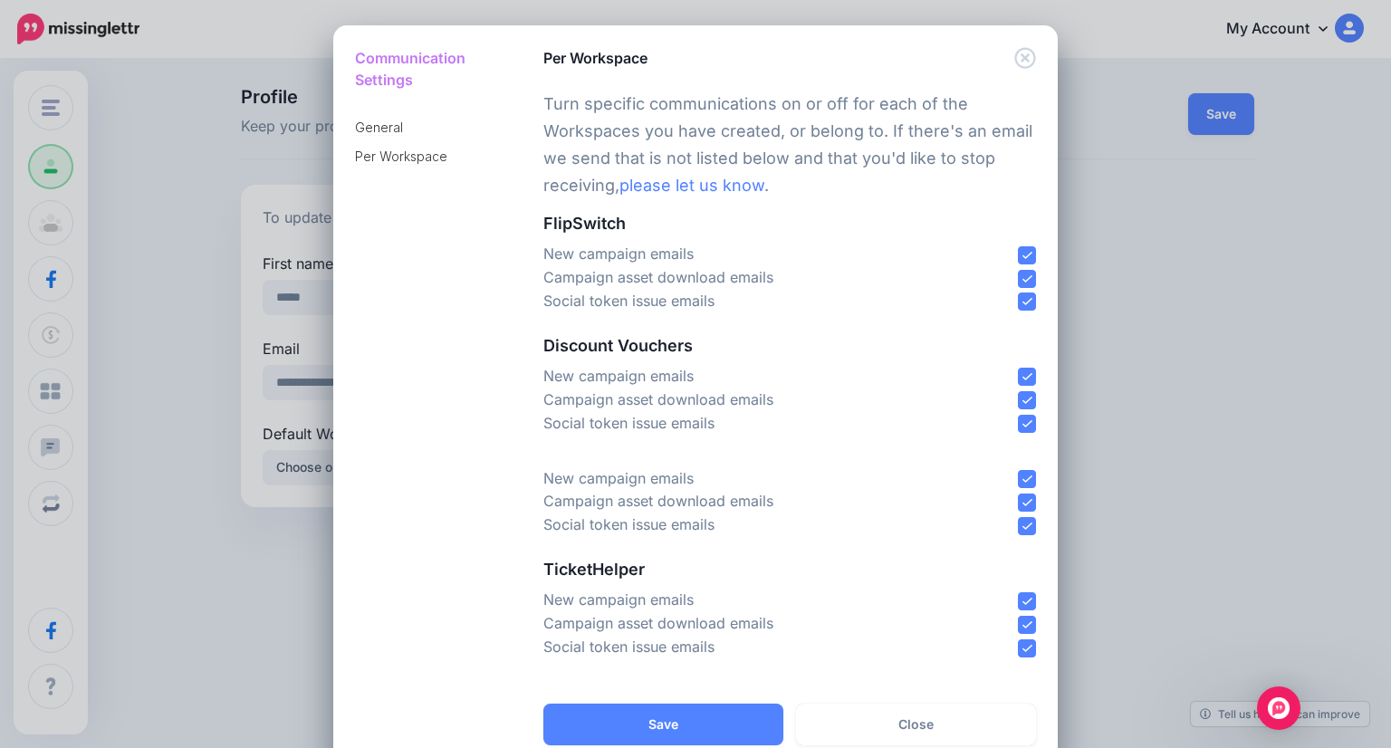
click at [1021, 595] on ins at bounding box center [1027, 601] width 18 height 18
click at [1018, 619] on ins at bounding box center [1027, 625] width 18 height 18
click at [1018, 644] on ins at bounding box center [1027, 648] width 18 height 18
click at [1020, 515] on div at bounding box center [984, 526] width 130 height 24
drag, startPoint x: 1019, startPoint y: 503, endPoint x: 1019, endPoint y: 523, distance: 19.9
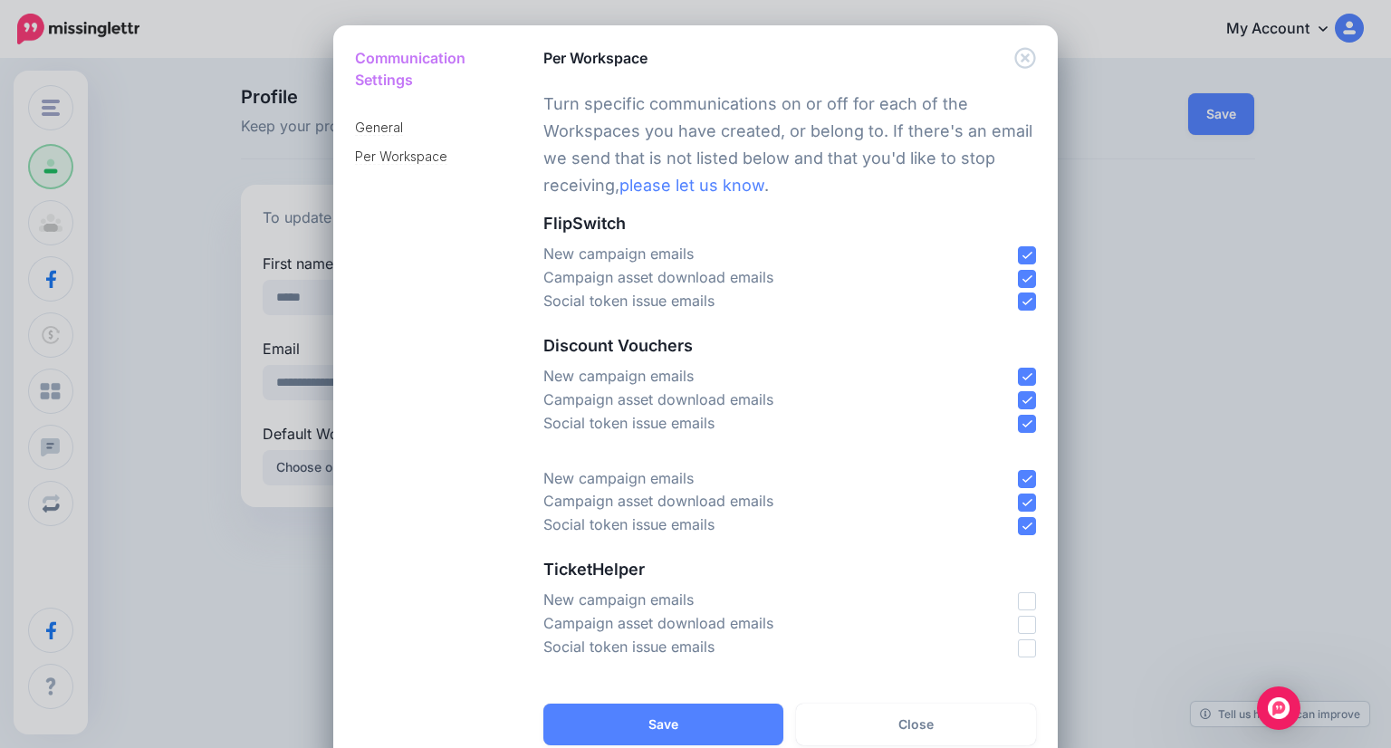
click at [1019, 502] on ins at bounding box center [1027, 503] width 18 height 18
click at [1019, 523] on ins at bounding box center [1027, 526] width 18 height 18
click at [1023, 482] on ins at bounding box center [1027, 479] width 18 height 18
click at [1023, 420] on ins at bounding box center [1027, 424] width 18 height 18
click at [1023, 403] on ins at bounding box center [1027, 400] width 18 height 18
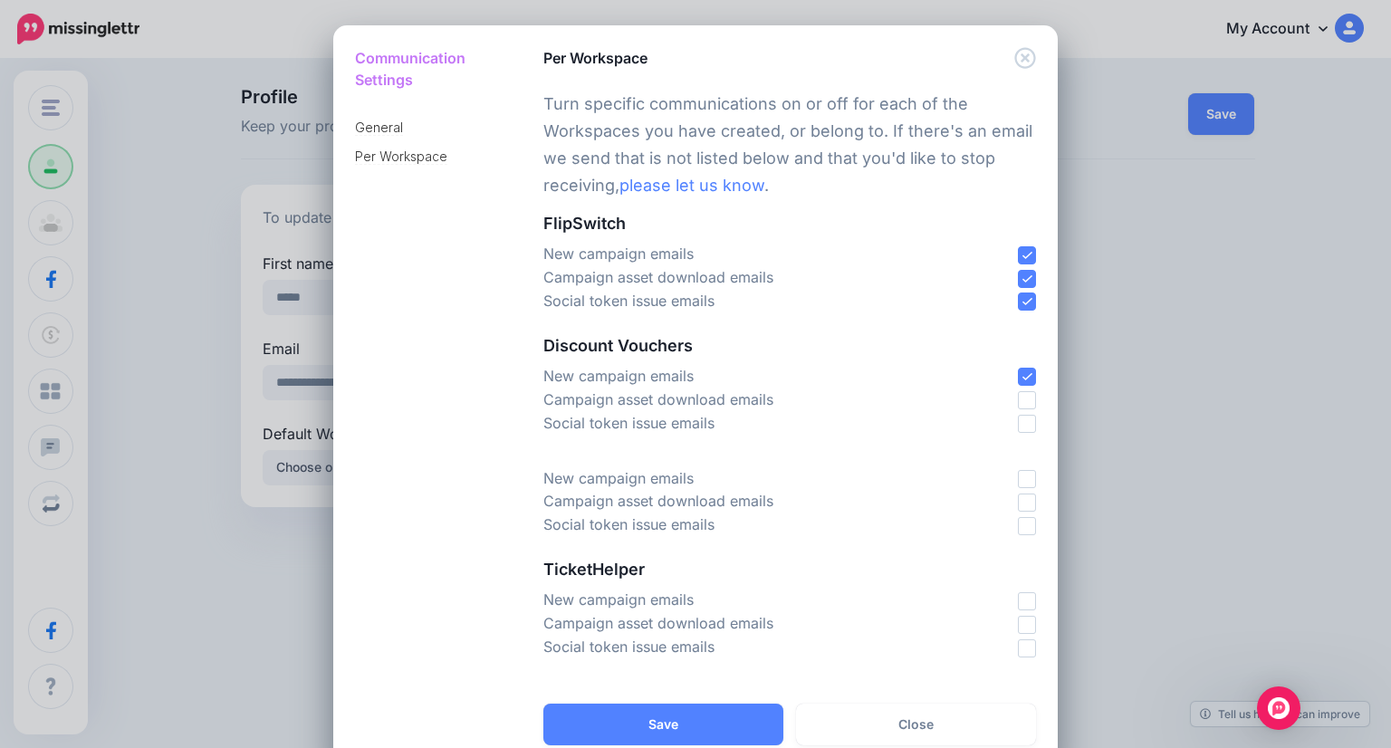
click at [1022, 381] on ins at bounding box center [1027, 377] width 18 height 18
click at [1018, 307] on ins at bounding box center [1027, 302] width 18 height 18
click at [1023, 281] on ins at bounding box center [1027, 279] width 18 height 18
click at [1018, 255] on ins at bounding box center [1027, 255] width 18 height 18
click at [667, 714] on button "Save" at bounding box center [663, 725] width 240 height 42
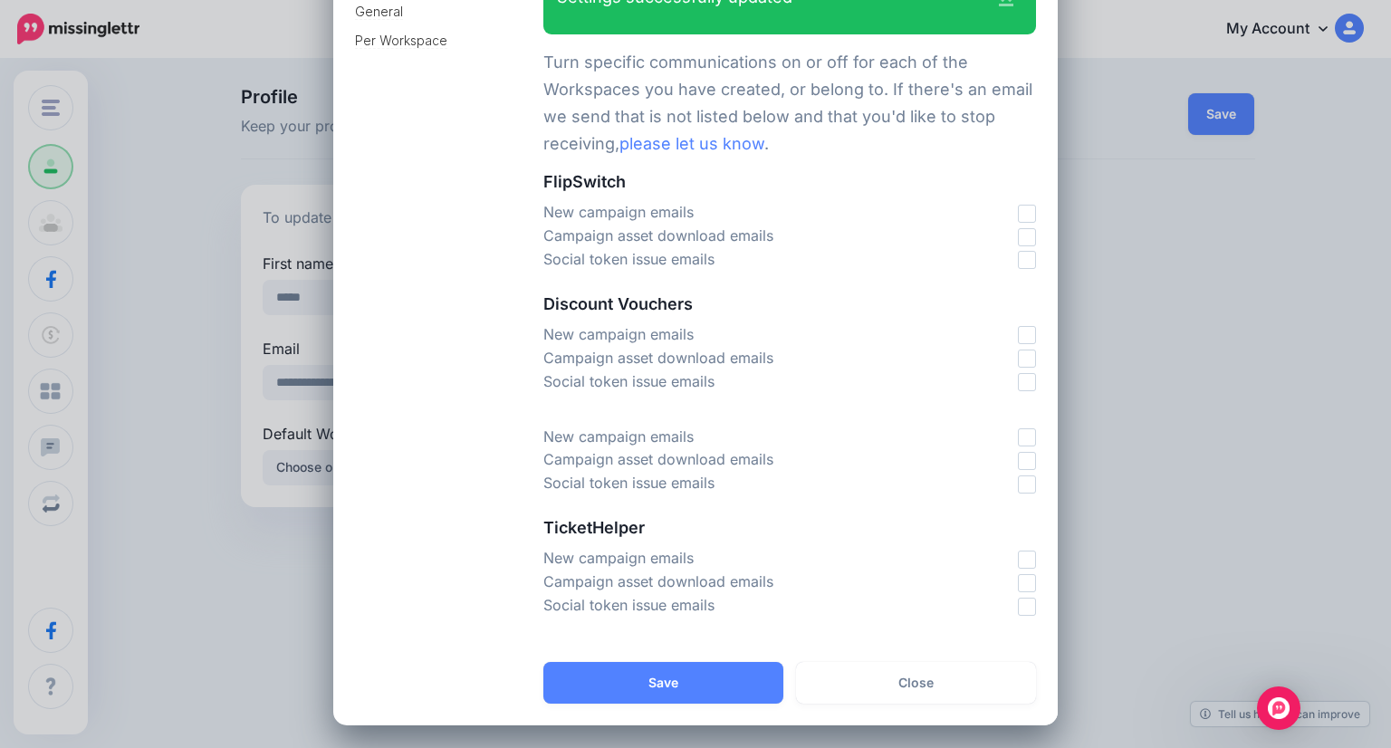
scroll to position [119, 0]
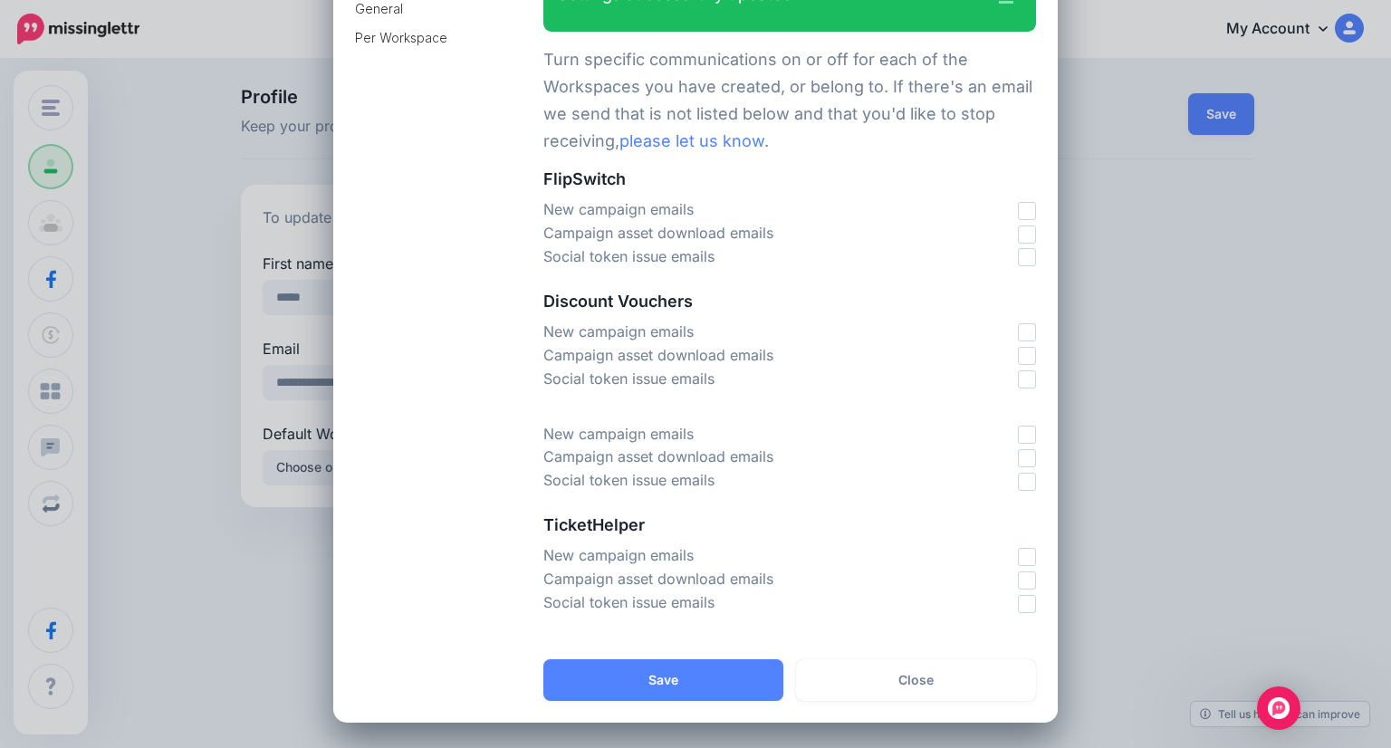
click at [228, 528] on div "Communication Settings General Per Workspace Per Workspace ." at bounding box center [695, 374] width 1391 height 748
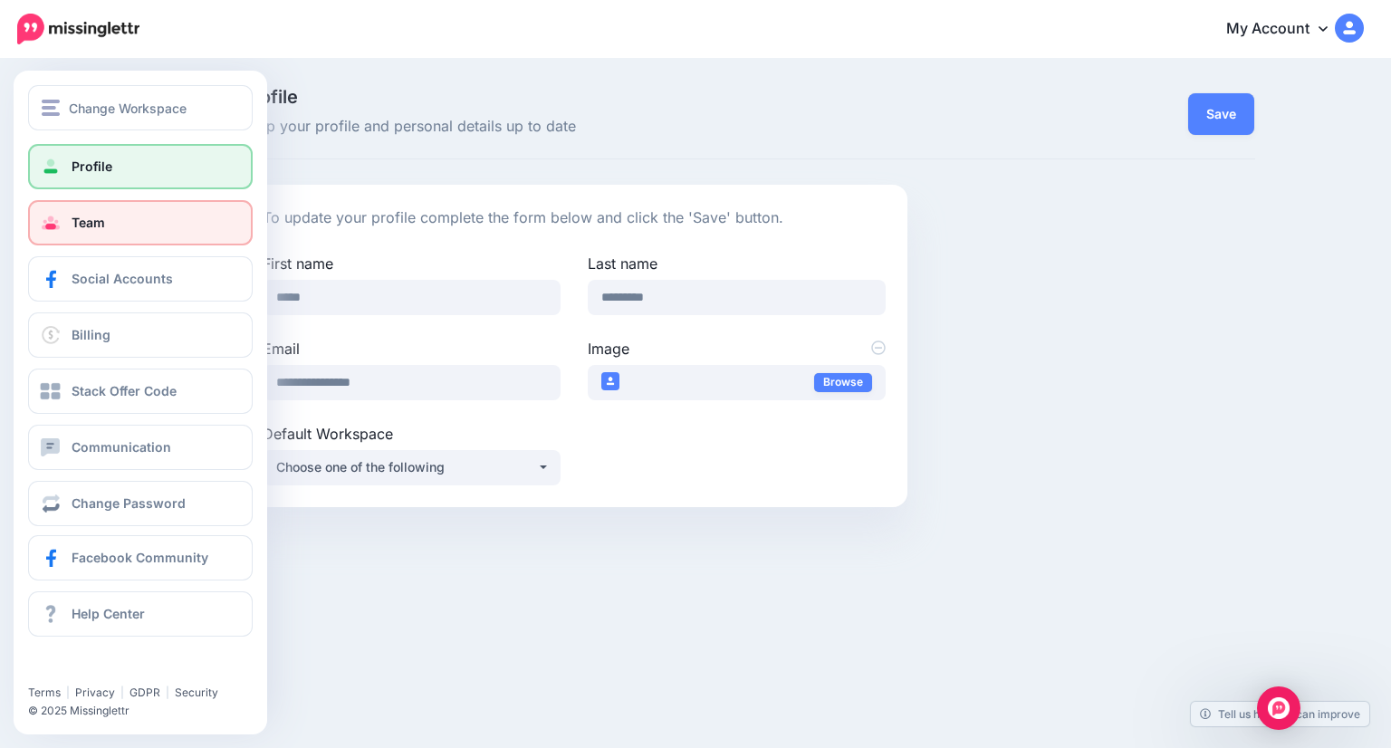
click at [111, 226] on link "Team" at bounding box center [140, 222] width 225 height 45
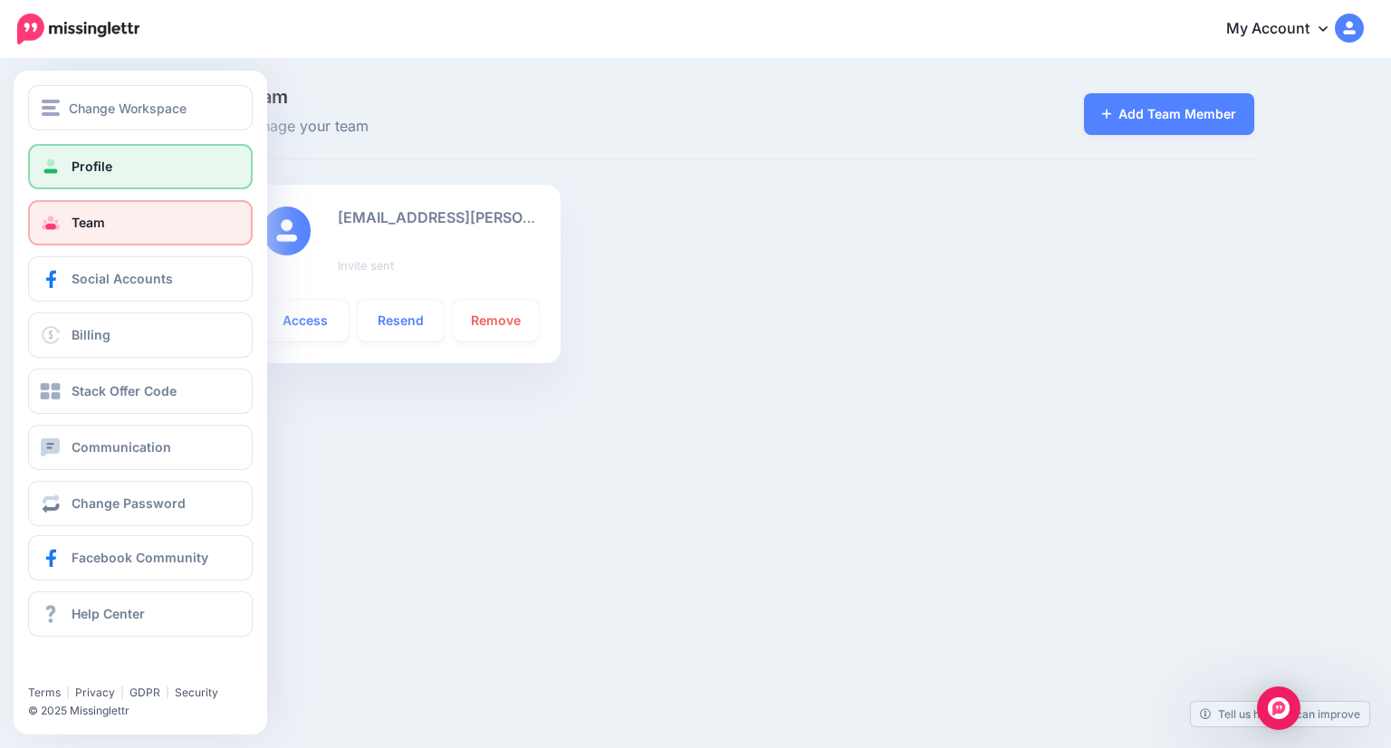
click at [65, 166] on link "Profile" at bounding box center [140, 166] width 225 height 45
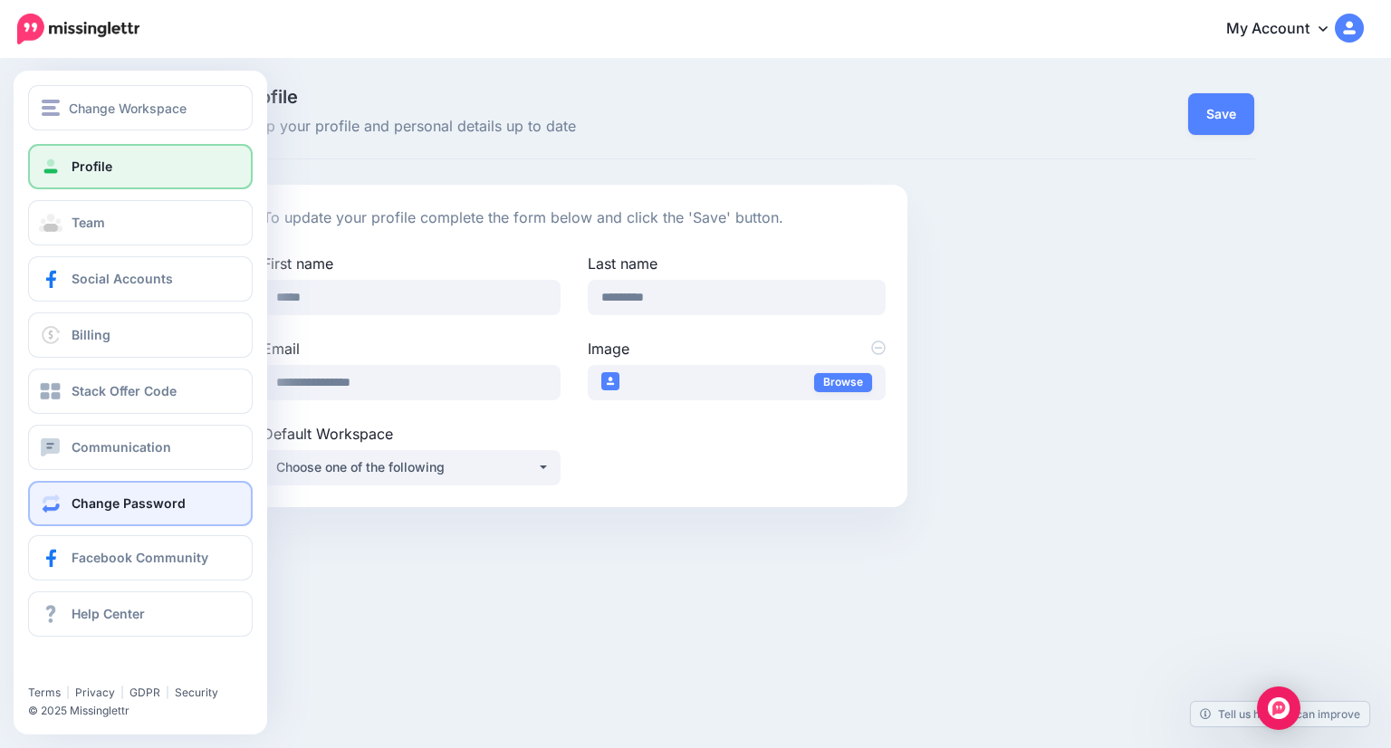
click at [141, 495] on span "Change Password" at bounding box center [129, 502] width 114 height 15
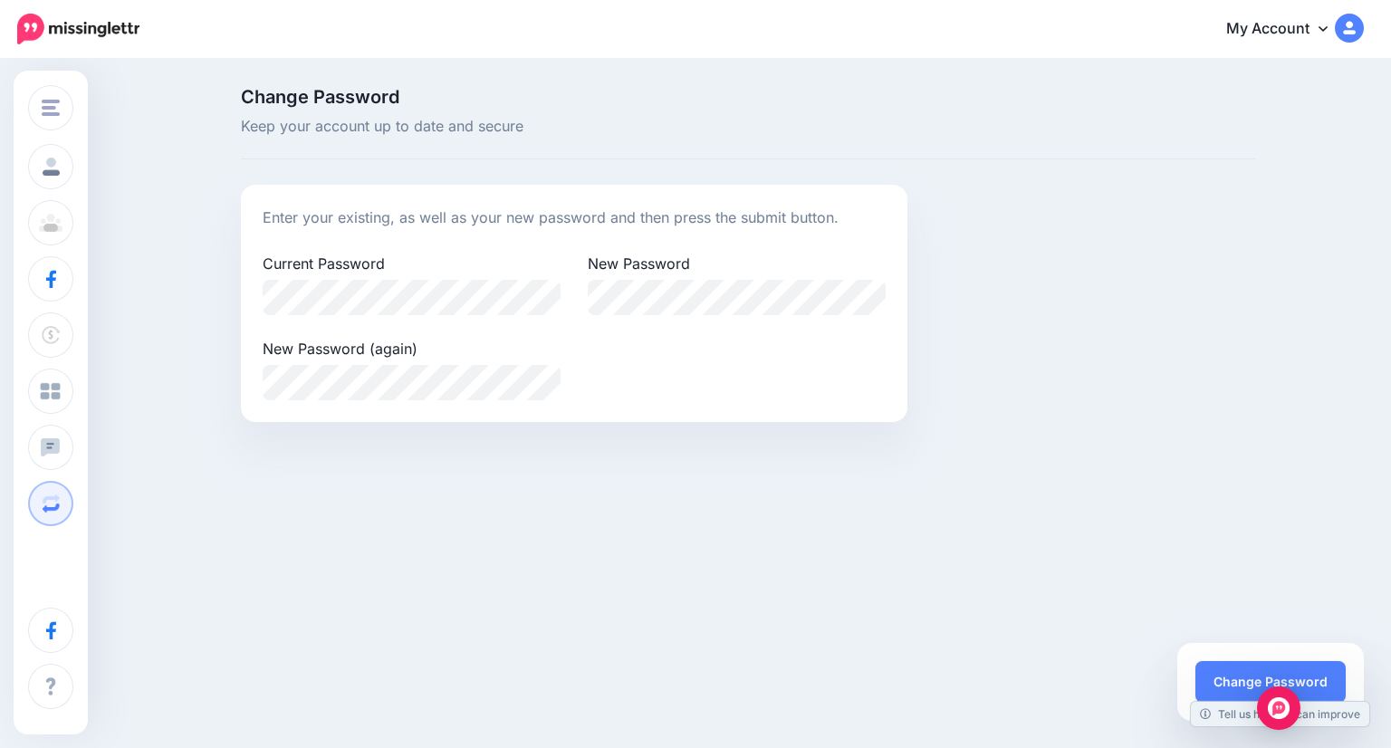
click at [893, 570] on div "Change Workspace Discount Vouchers FlipSwitch [GEOGRAPHIC_DATA] Add Workspace P…" at bounding box center [695, 332] width 1391 height 543
click at [1216, 668] on button "Change Password" at bounding box center [1271, 682] width 150 height 42
click at [841, 574] on div "Change Workspace Discount Vouchers FlipSwitch TicketHelper Add Workspace Profil…" at bounding box center [695, 332] width 1391 height 543
click at [634, 545] on div "Change Workspace Discount Vouchers FlipSwitch TicketHelper Add Workspace Profil…" at bounding box center [695, 332] width 1391 height 543
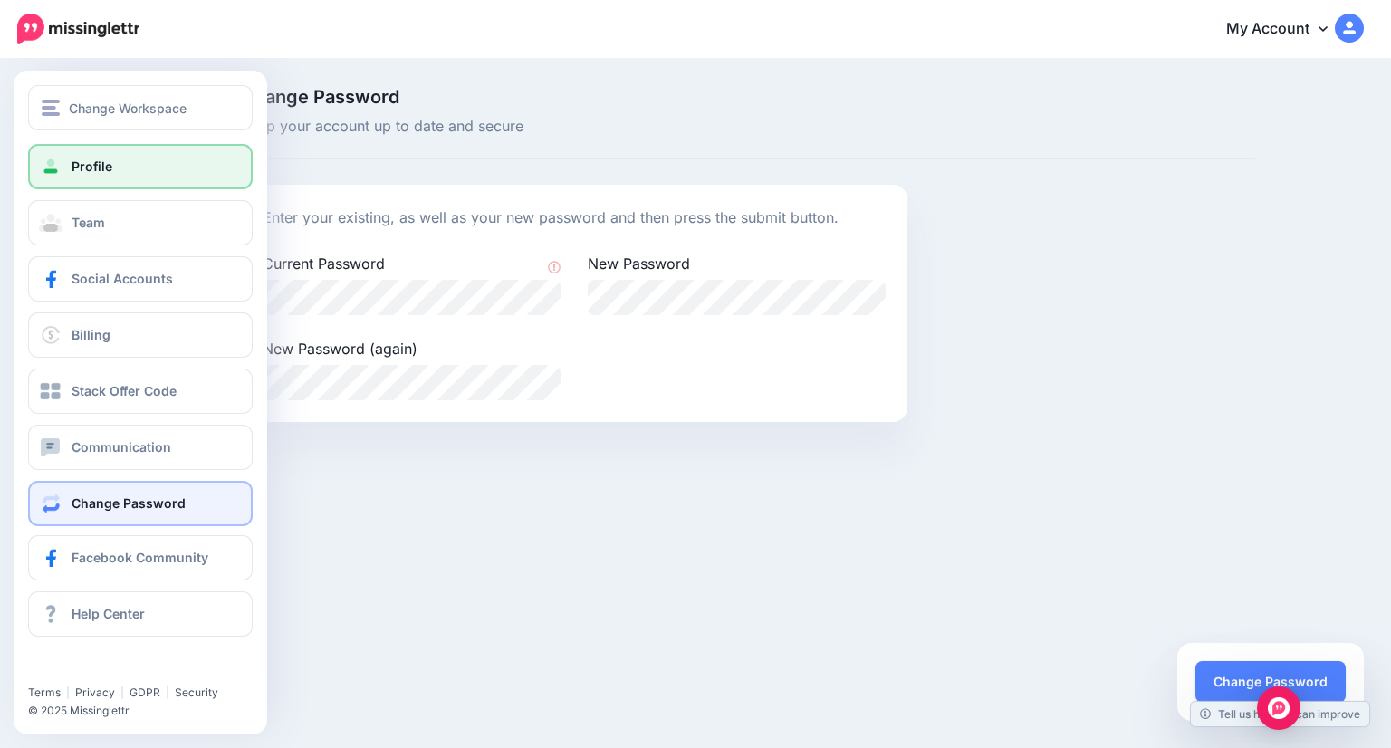
click at [76, 157] on link "Profile" at bounding box center [140, 166] width 225 height 45
